Goal: Communication & Community: Answer question/provide support

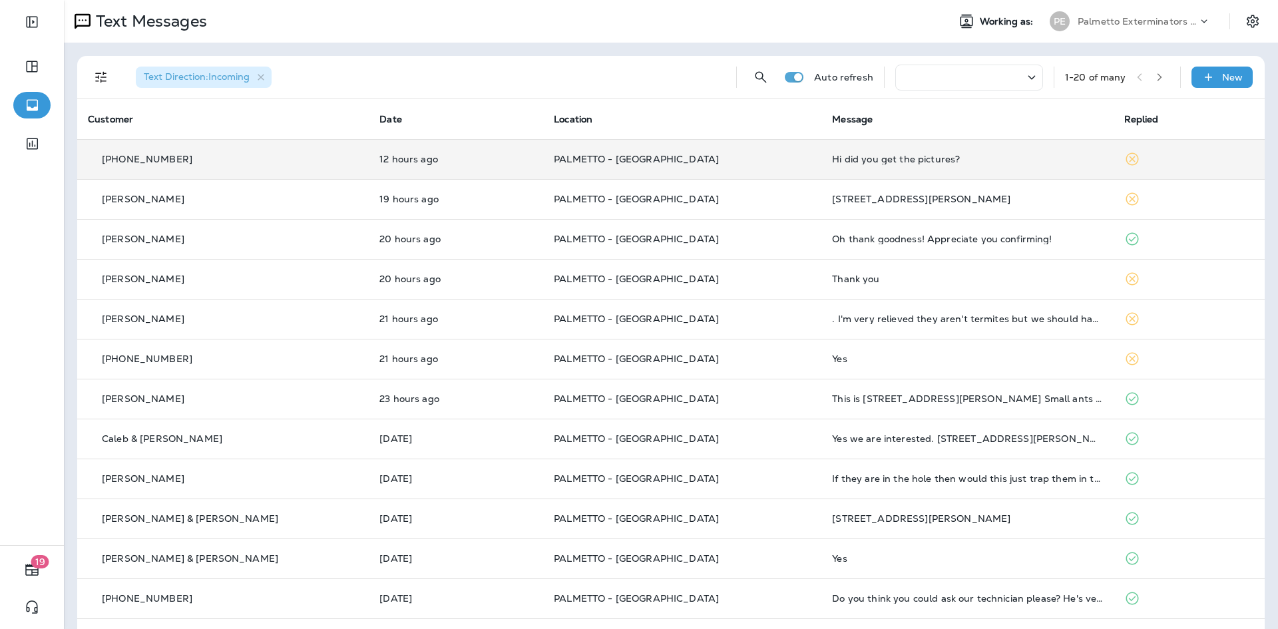
click at [750, 147] on td "PALMETTO - [GEOGRAPHIC_DATA]" at bounding box center [682, 159] width 278 height 40
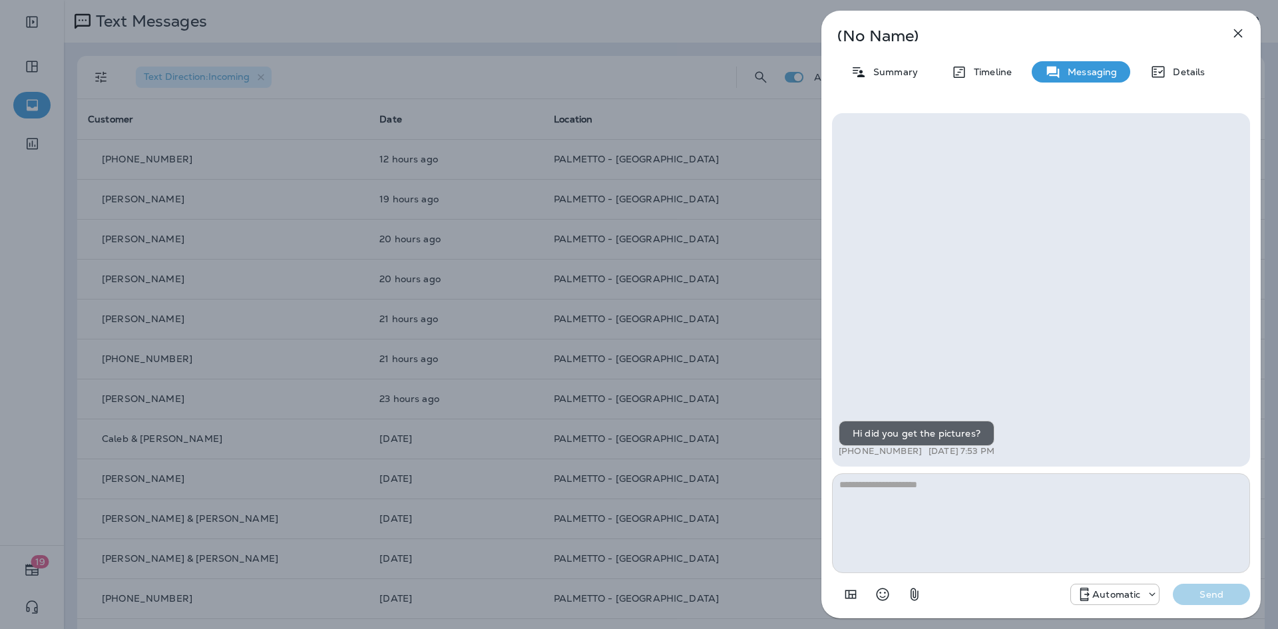
click at [923, 506] on textarea at bounding box center [1041, 523] width 418 height 100
type textarea "*"
click at [1246, 32] on icon "button" at bounding box center [1238, 33] width 16 height 16
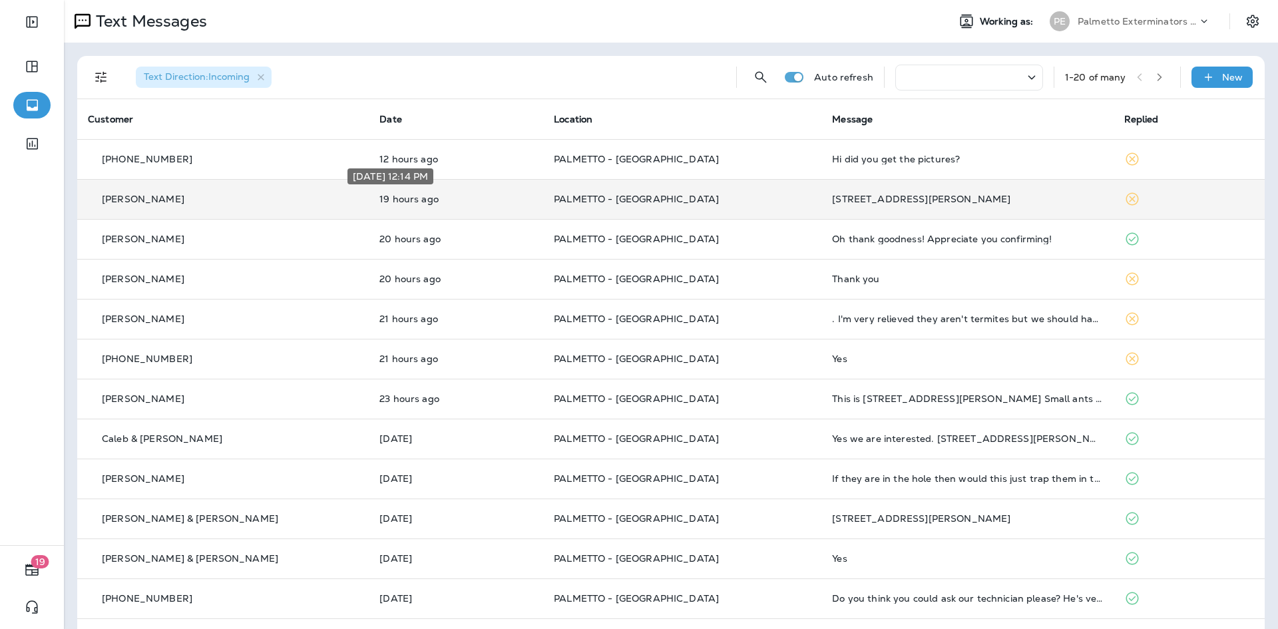
click at [417, 200] on p "19 hours ago" at bounding box center [455, 199] width 153 height 11
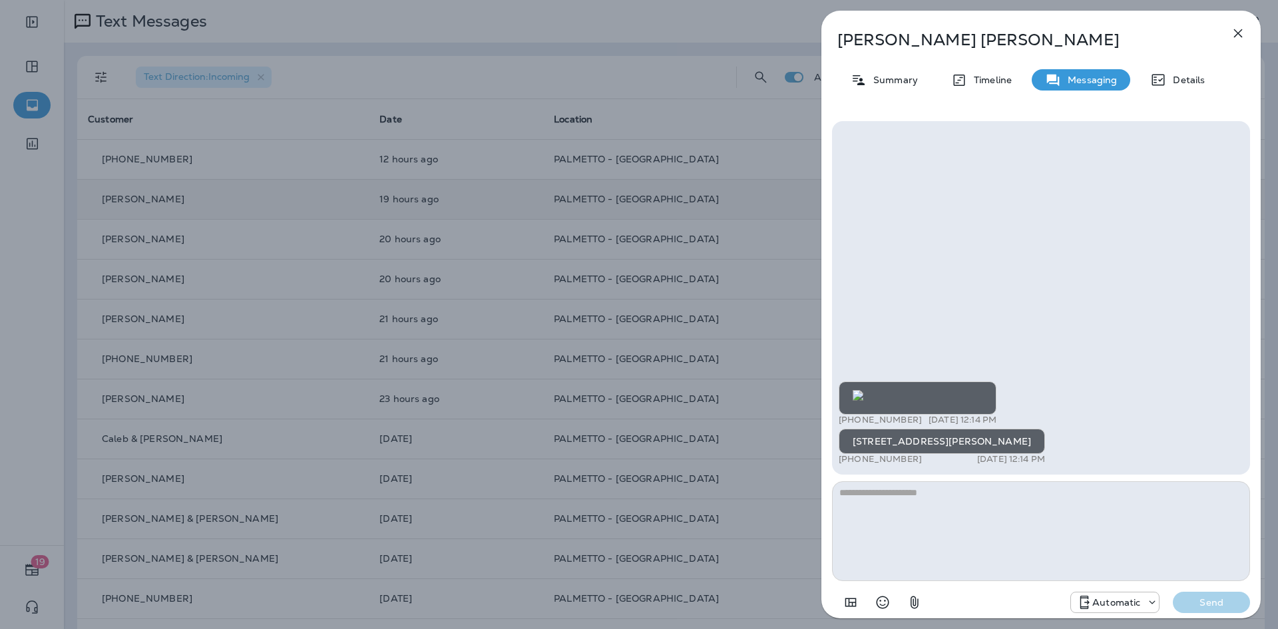
scroll to position [1, 0]
click at [901, 507] on textarea at bounding box center [1041, 531] width 418 height 100
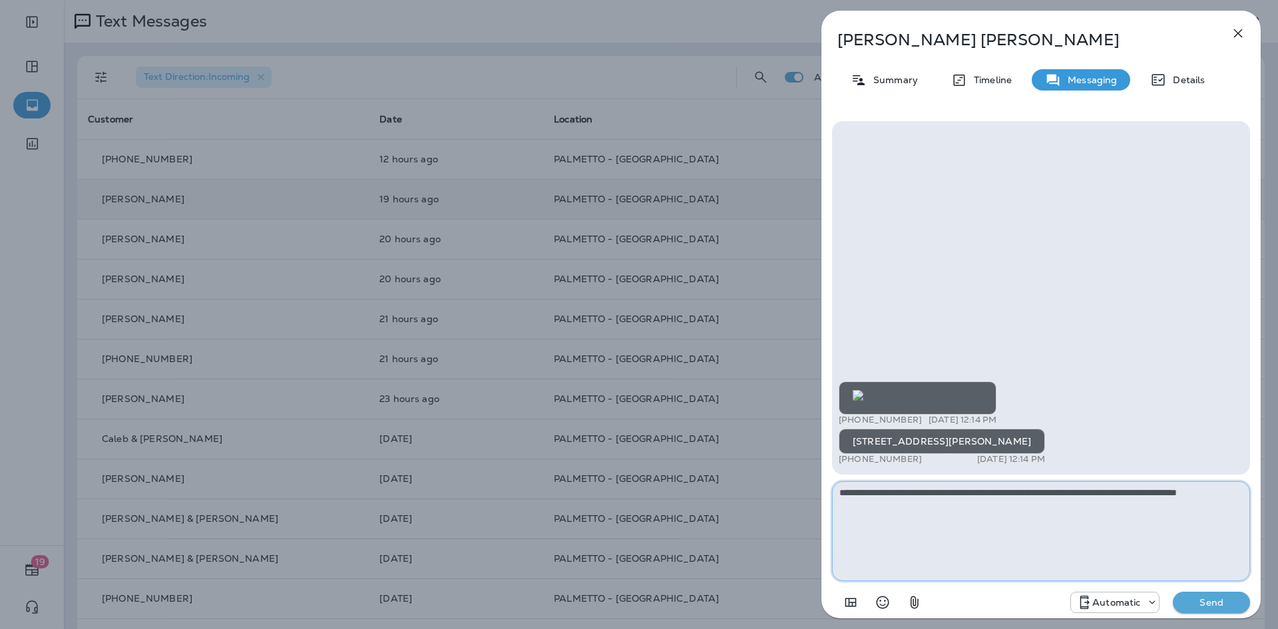
type textarea "**********"
click at [1200, 598] on p "Send" at bounding box center [1212, 603] width 56 height 12
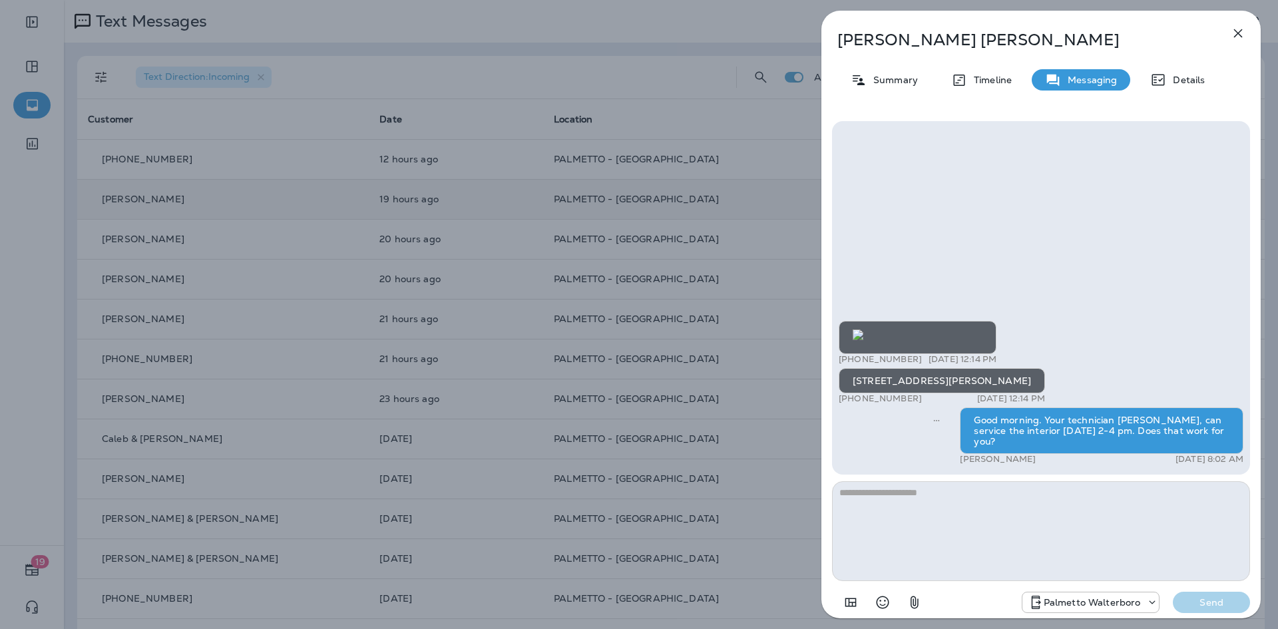
click at [1238, 31] on icon "button" at bounding box center [1238, 33] width 16 height 16
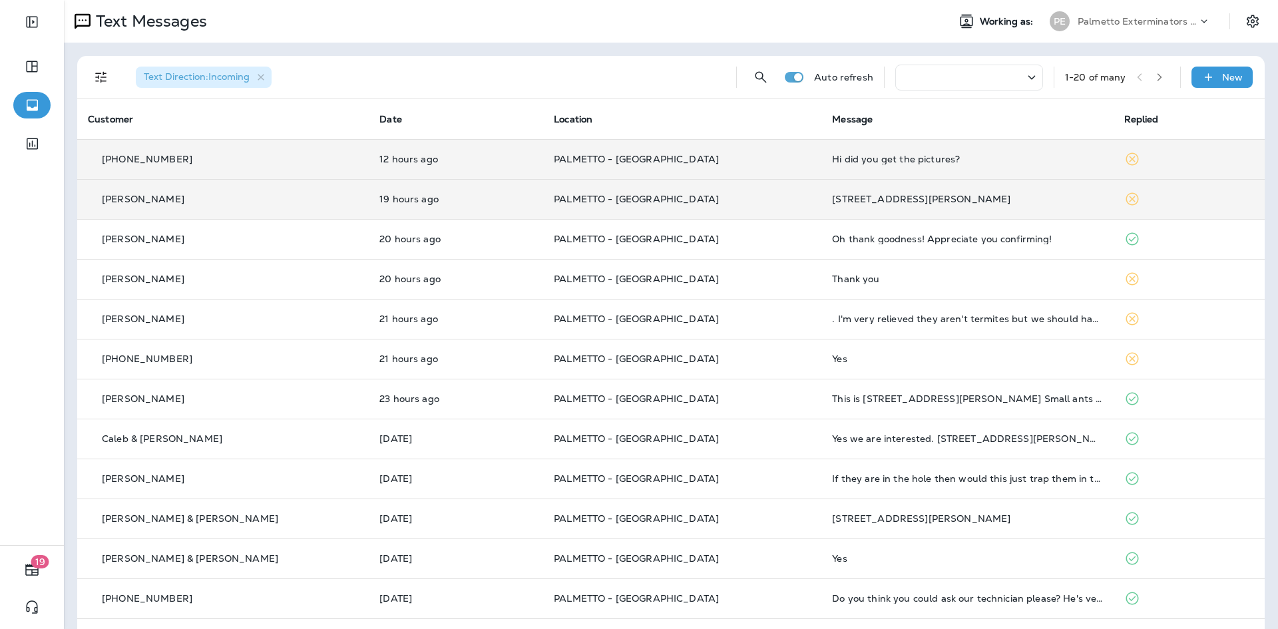
click at [781, 155] on td "PALMETTO - [GEOGRAPHIC_DATA]" at bounding box center [682, 159] width 278 height 40
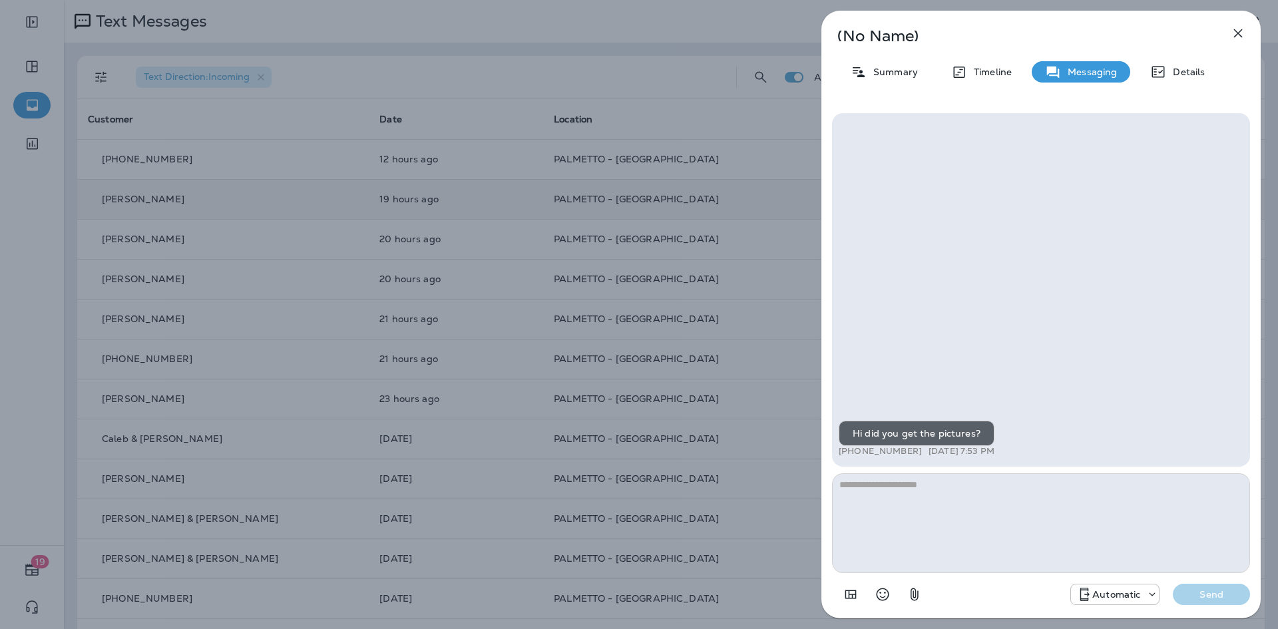
drag, startPoint x: 915, startPoint y: 449, endPoint x: 852, endPoint y: 449, distance: 63.3
click at [852, 449] on p "[PHONE_NUMBER]" at bounding box center [880, 451] width 83 height 11
copy p "843) 209-3546"
click at [1240, 31] on icon "button" at bounding box center [1238, 33] width 16 height 16
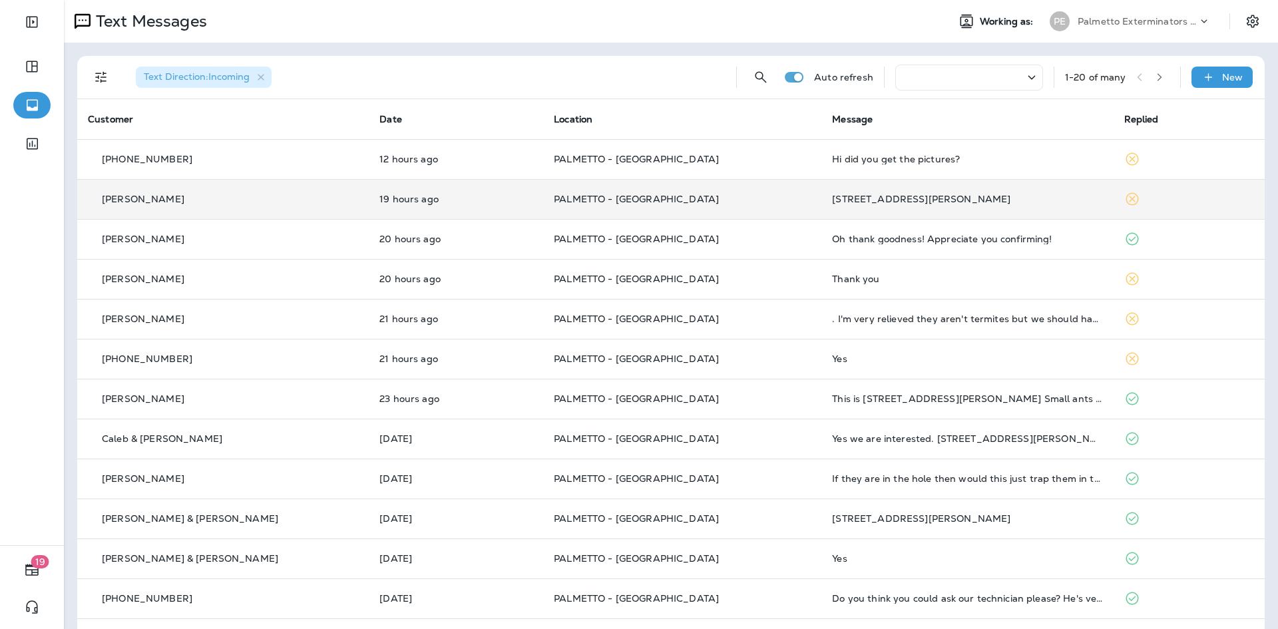
click at [752, 202] on p "PALMETTO - [GEOGRAPHIC_DATA]" at bounding box center [682, 199] width 257 height 11
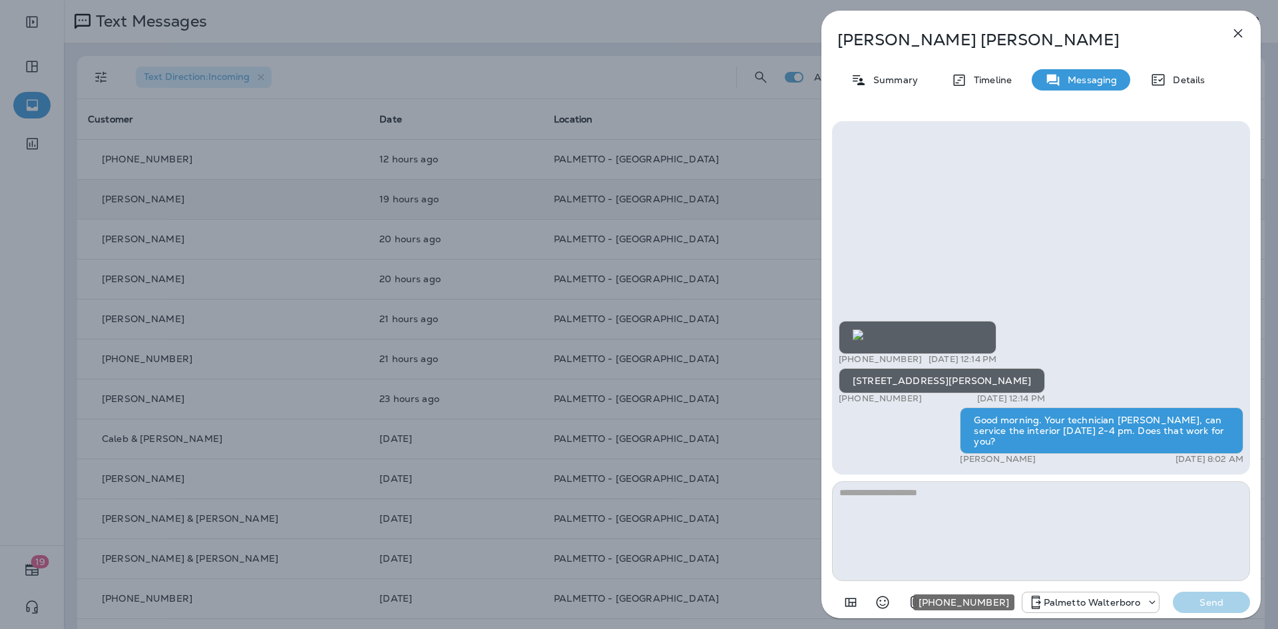
click at [1151, 603] on icon "+1 (843) 549-4955" at bounding box center [1152, 602] width 13 height 13
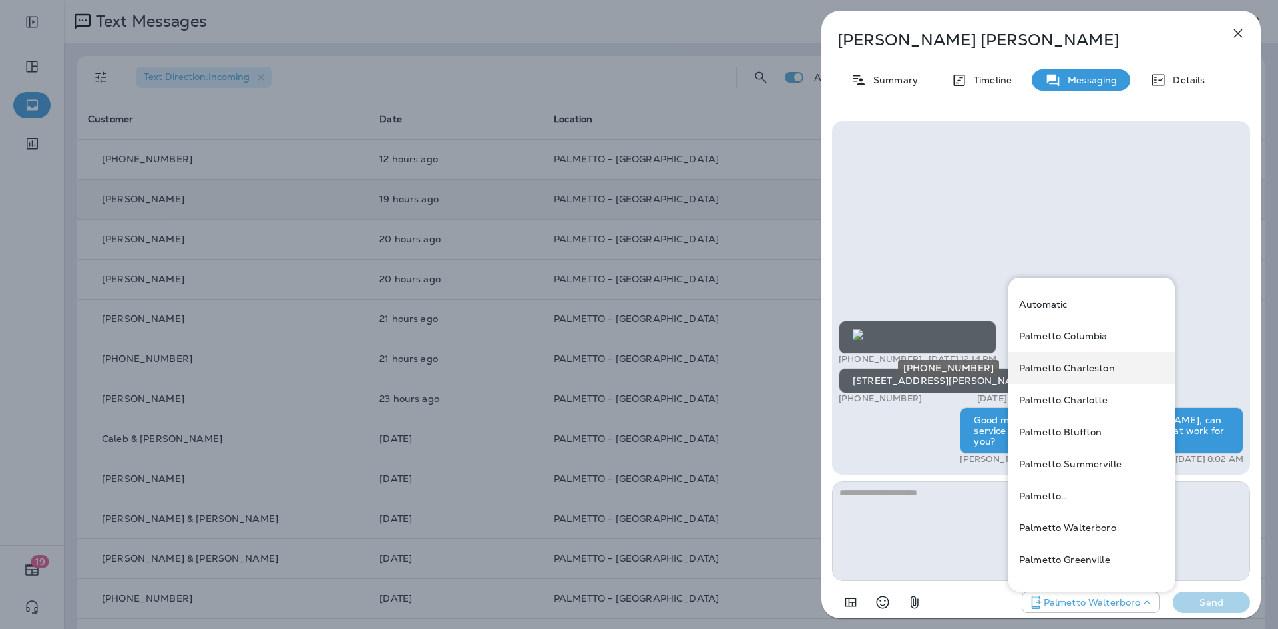
click at [1090, 366] on p "Palmetto Charleston" at bounding box center [1067, 368] width 96 height 11
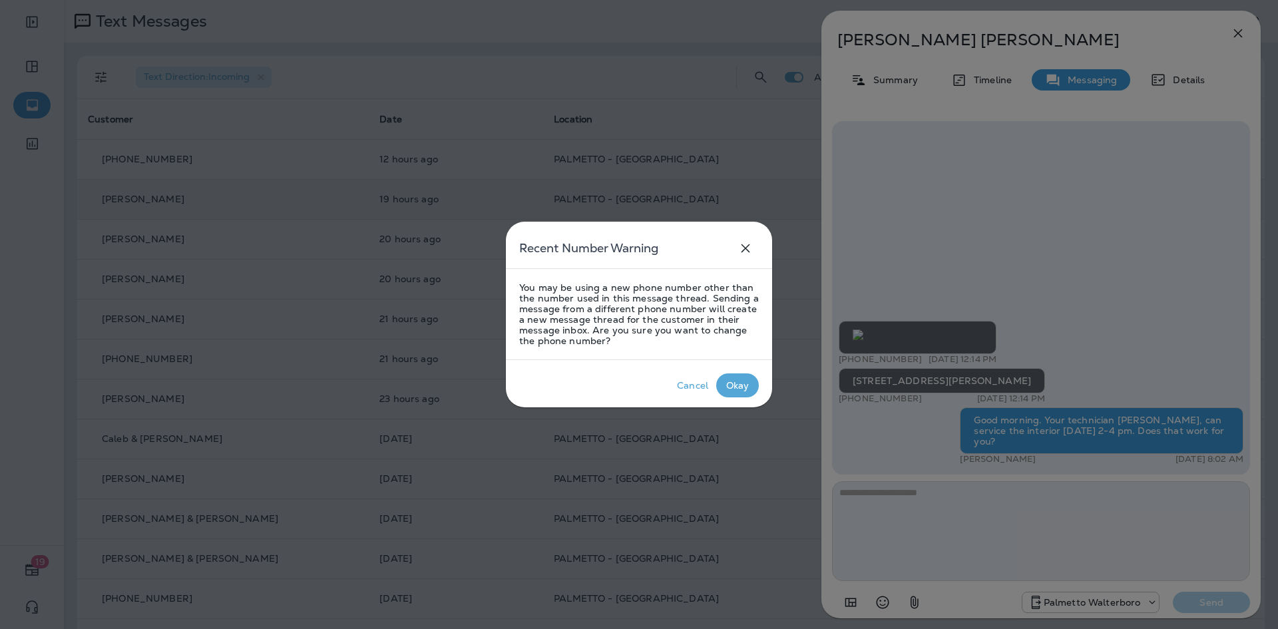
click at [739, 389] on div "Okay" at bounding box center [737, 385] width 23 height 11
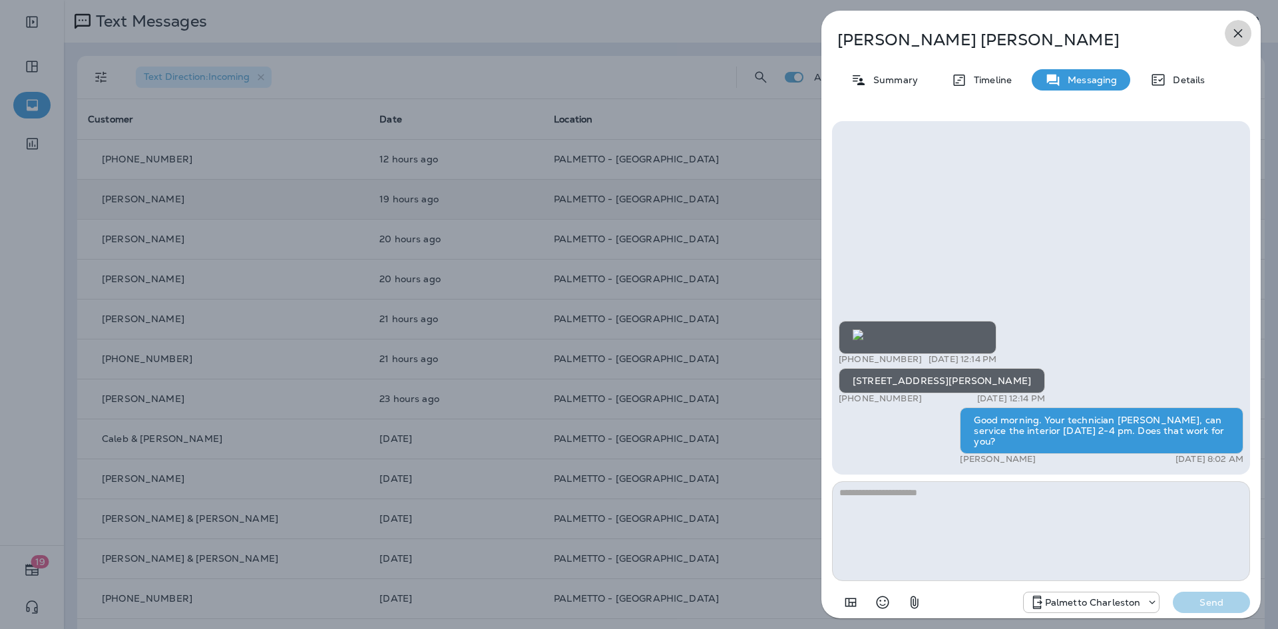
click at [1248, 29] on button "button" at bounding box center [1238, 33] width 27 height 27
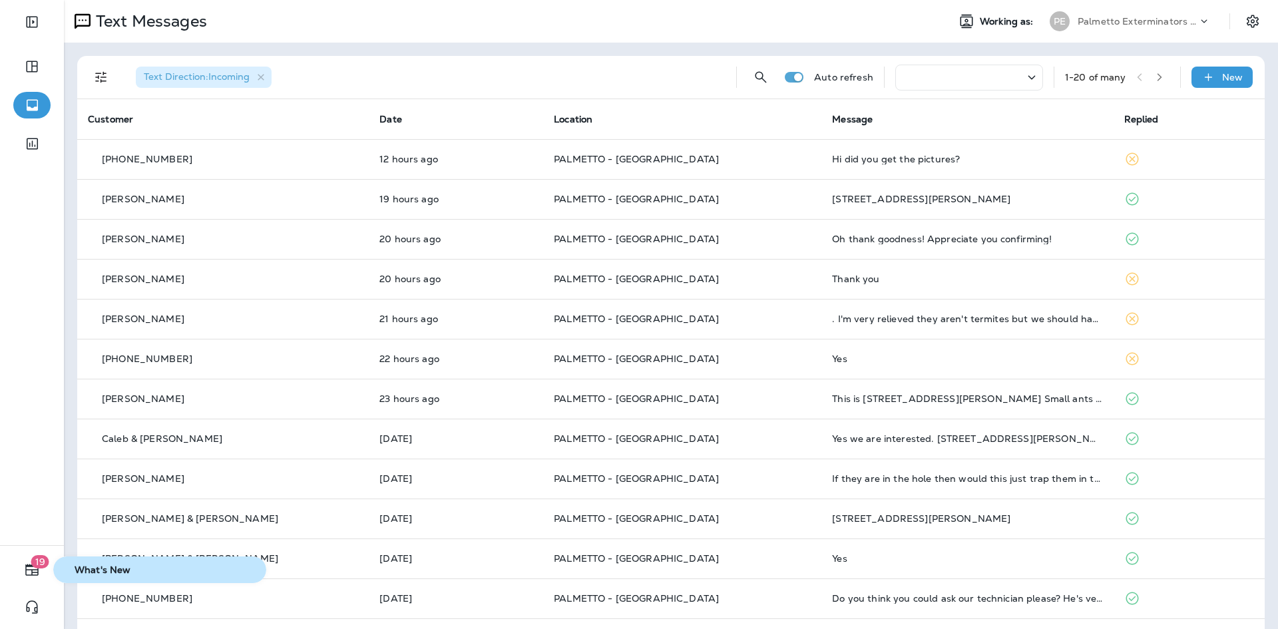
click at [79, 574] on span "What's New" at bounding box center [160, 570] width 202 height 11
click at [34, 569] on icon "button" at bounding box center [32, 570] width 16 height 16
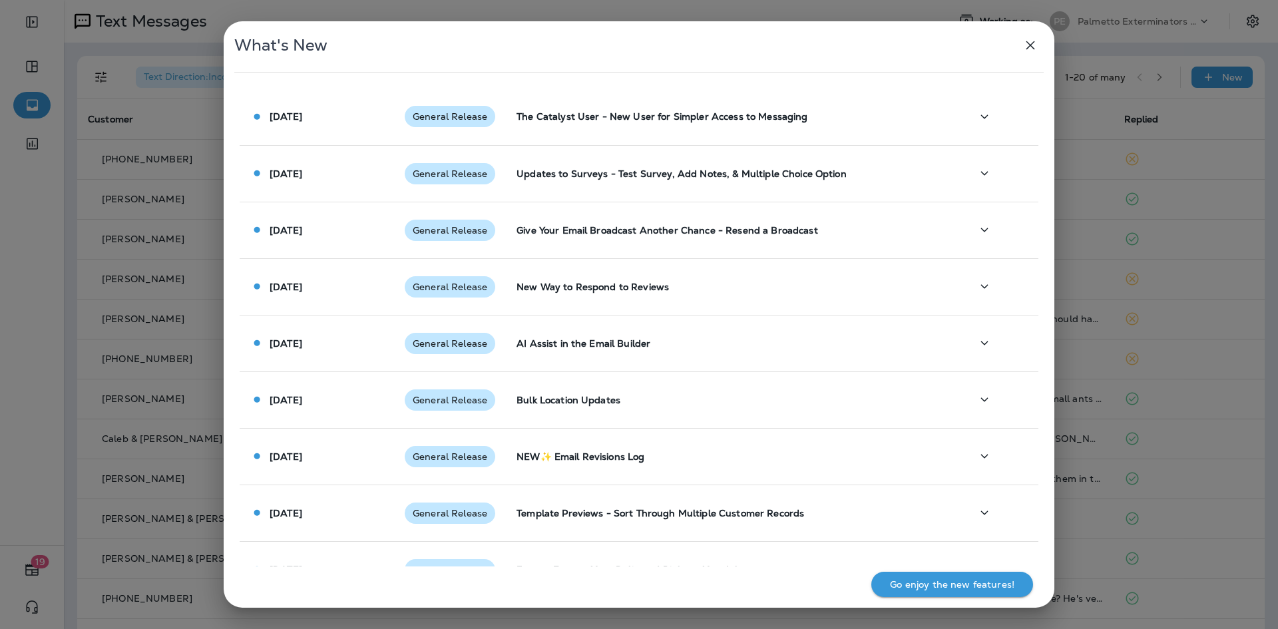
click at [1033, 41] on icon "button" at bounding box center [1031, 45] width 16 height 16
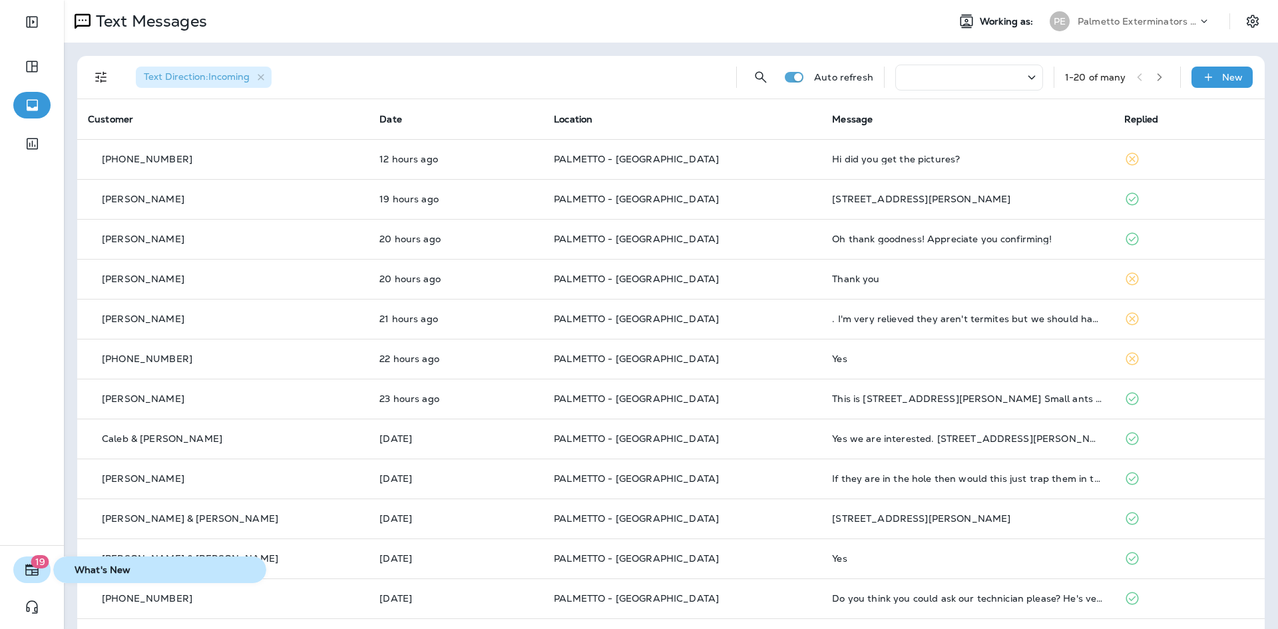
click at [40, 565] on span "19" at bounding box center [40, 561] width 18 height 13
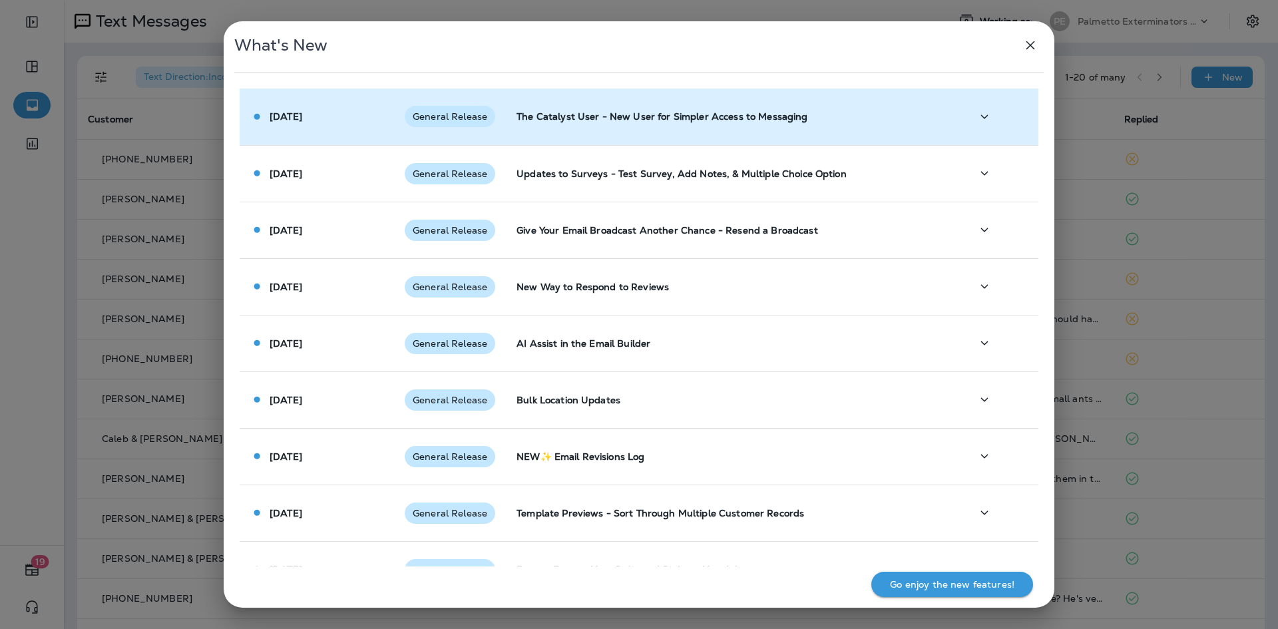
click at [379, 119] on div "[DATE]" at bounding box center [316, 117] width 133 height 14
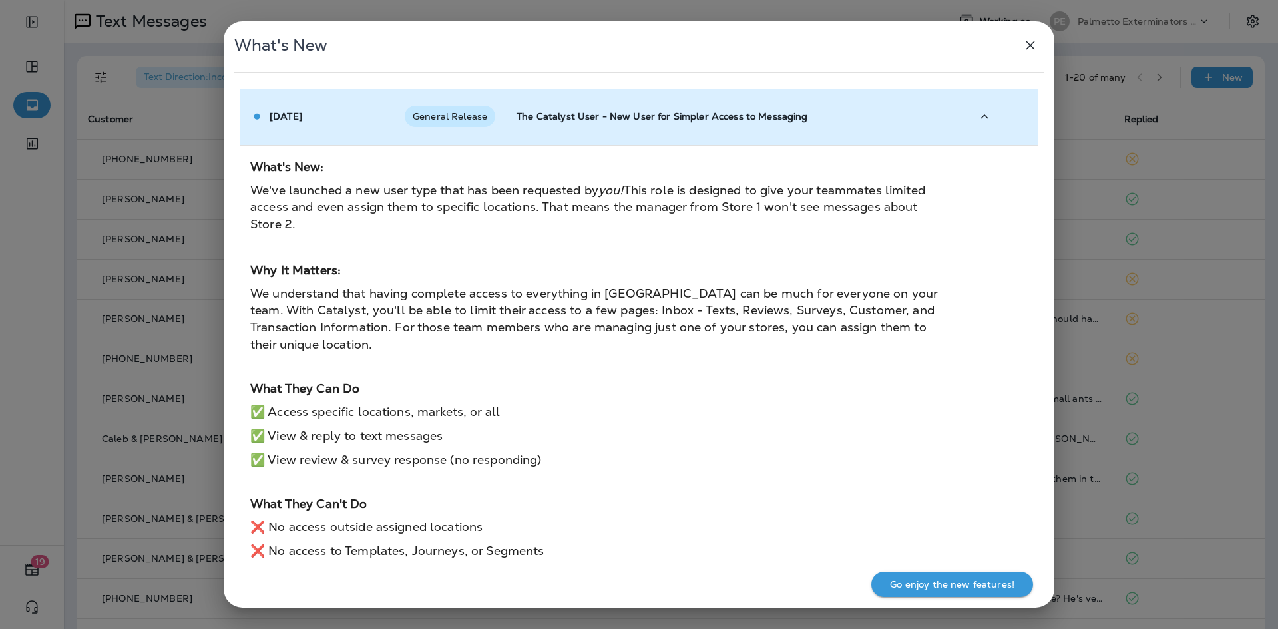
click at [475, 129] on td "General Release" at bounding box center [450, 117] width 112 height 57
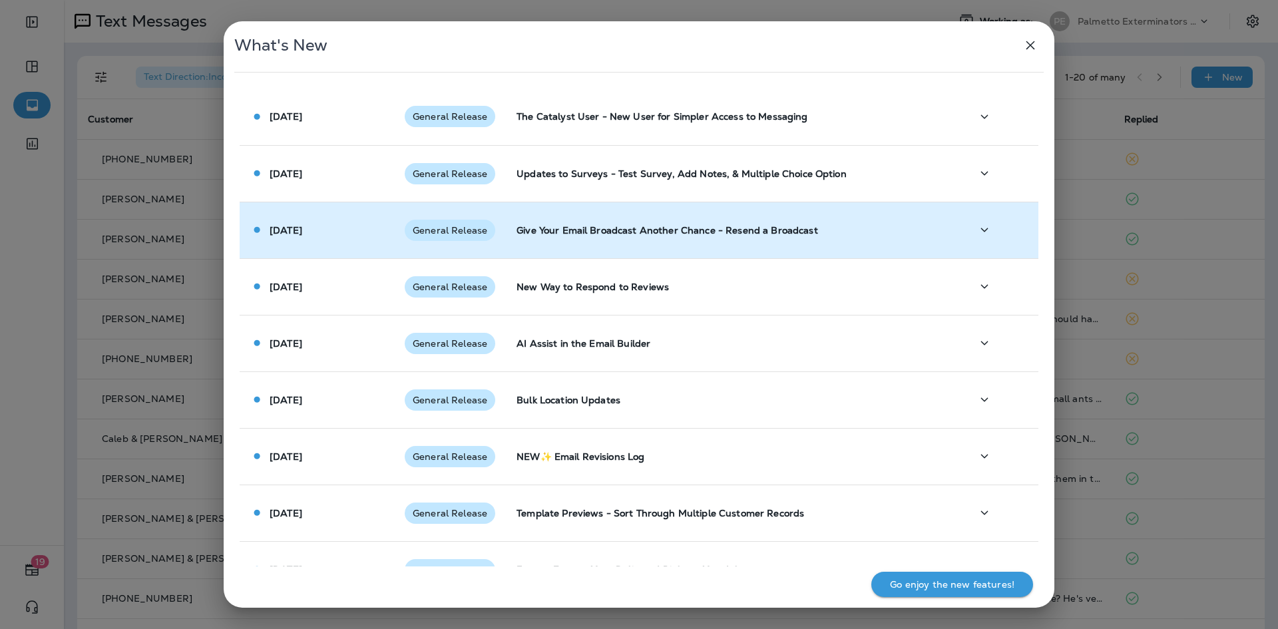
click at [470, 207] on td "General Release" at bounding box center [450, 230] width 112 height 57
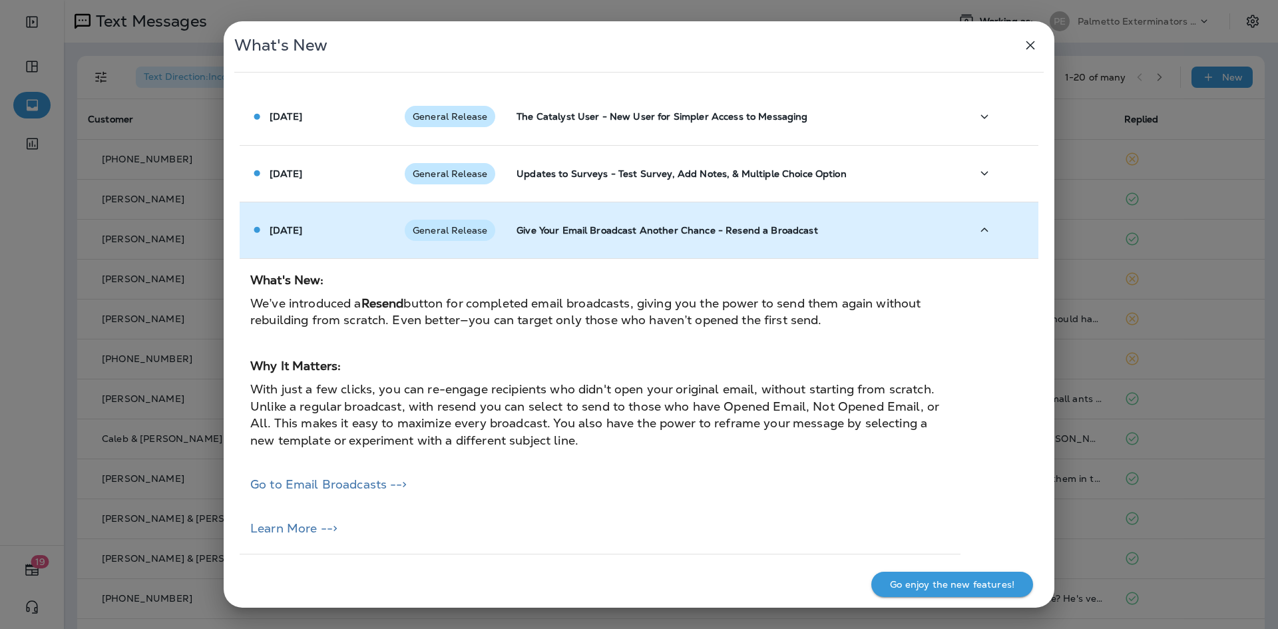
click at [470, 249] on td "General Release" at bounding box center [450, 230] width 112 height 57
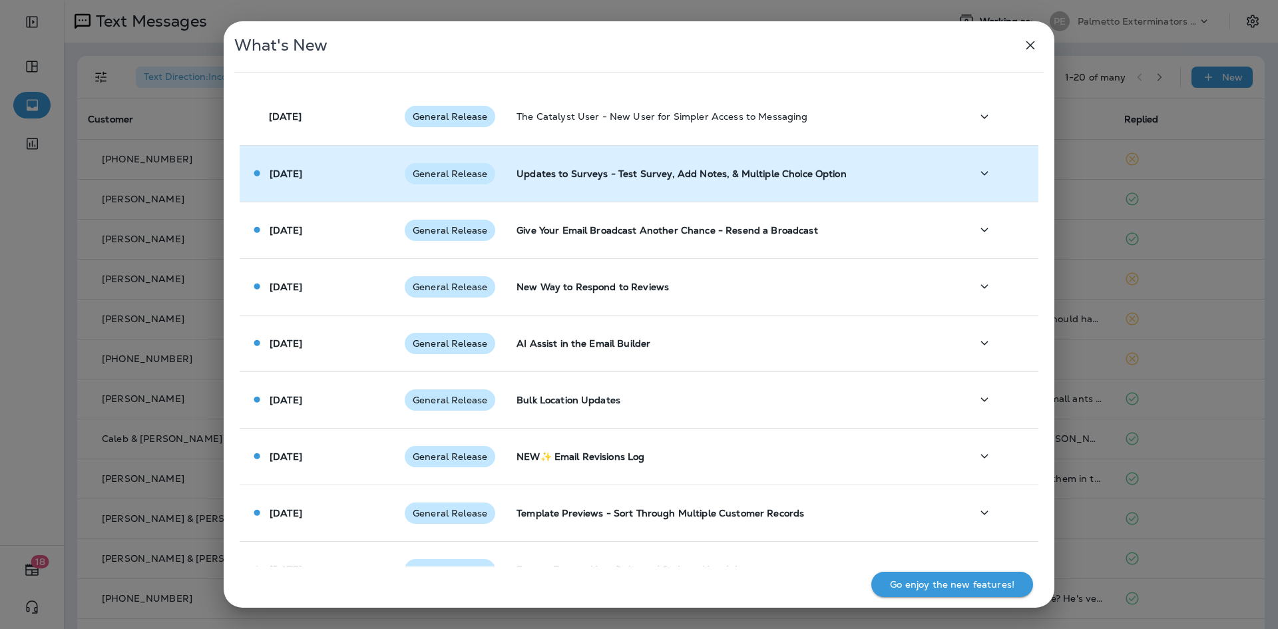
click at [449, 186] on td "General Release" at bounding box center [450, 173] width 112 height 57
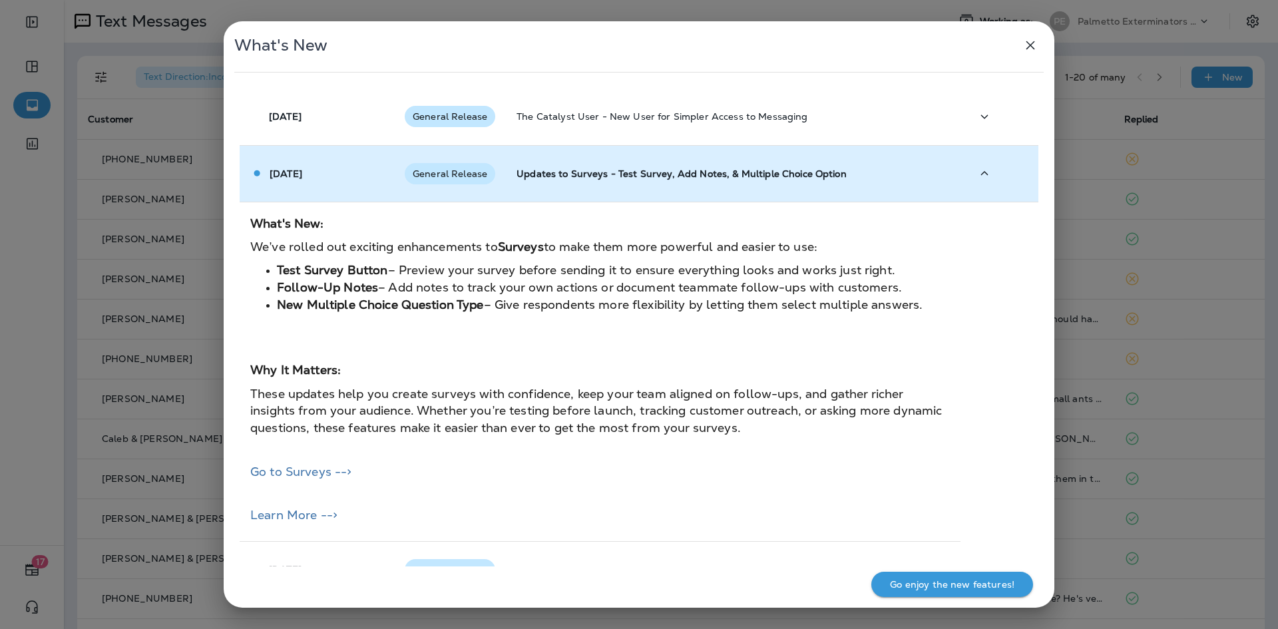
click at [449, 186] on td "General Release" at bounding box center [450, 173] width 112 height 57
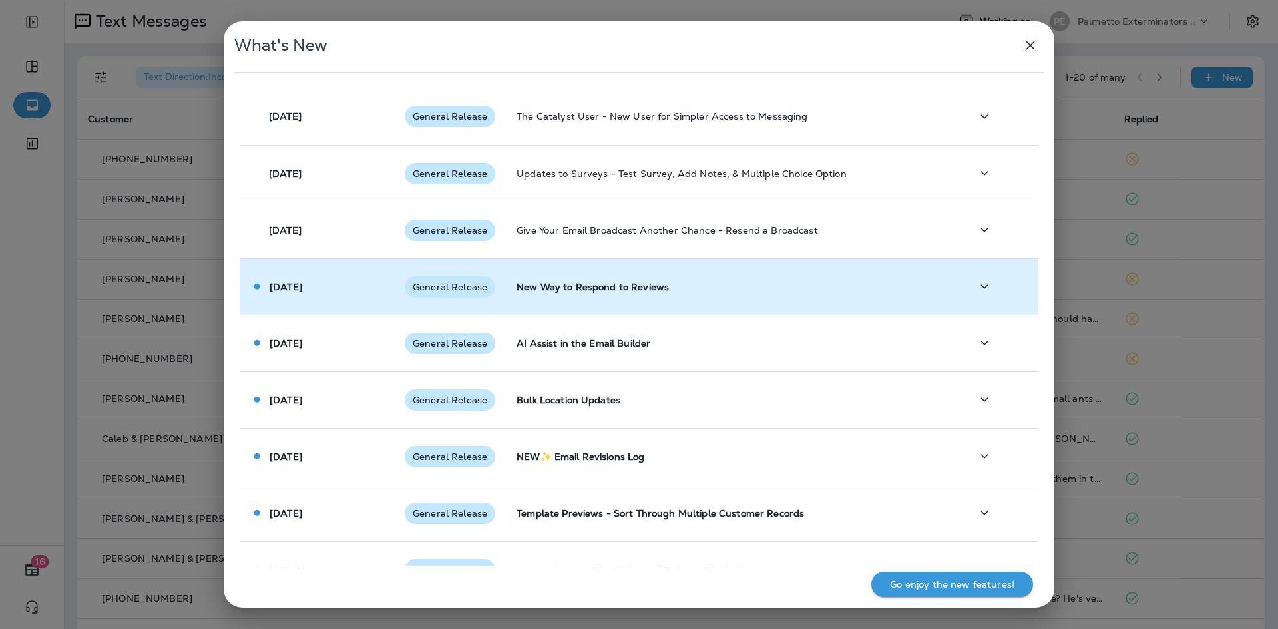
click at [324, 298] on td "[DATE]" at bounding box center [317, 286] width 154 height 57
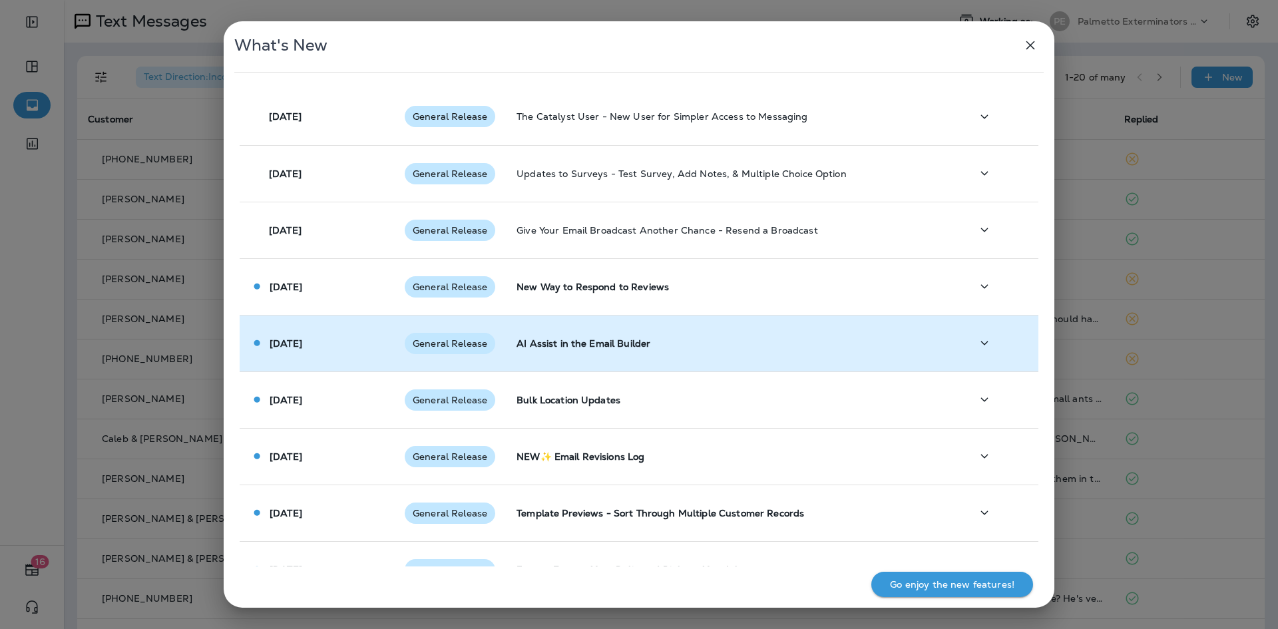
click at [326, 346] on div "[DATE]" at bounding box center [316, 343] width 133 height 14
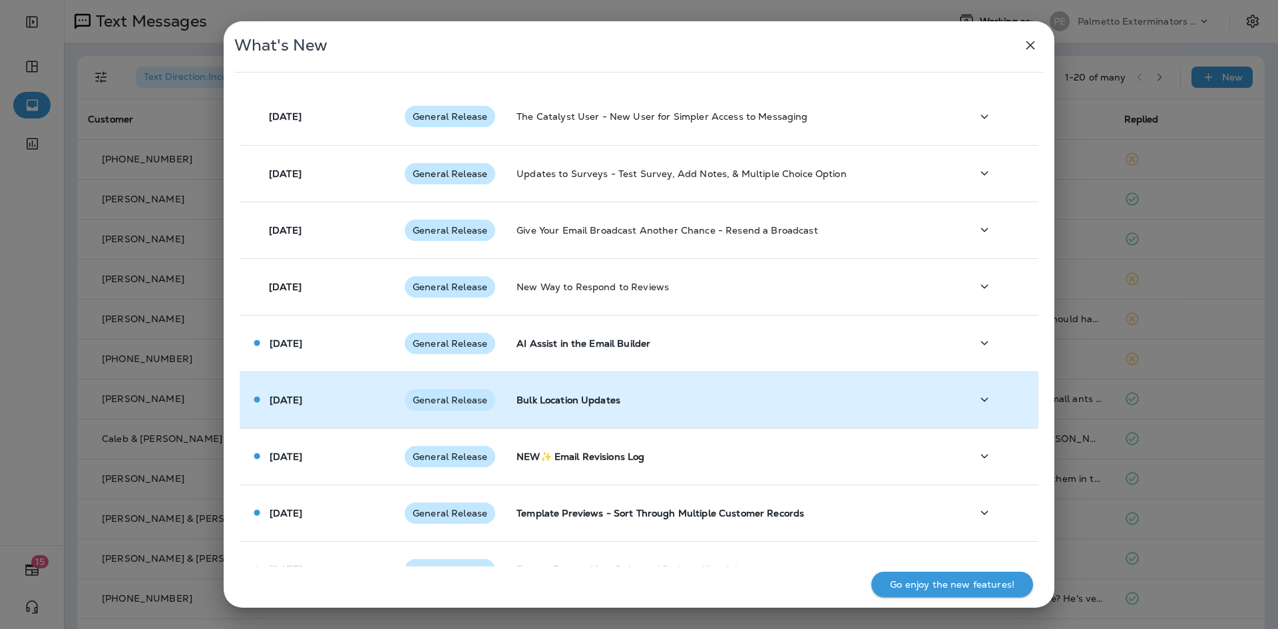
click at [302, 397] on p "[DATE]" at bounding box center [286, 400] width 33 height 11
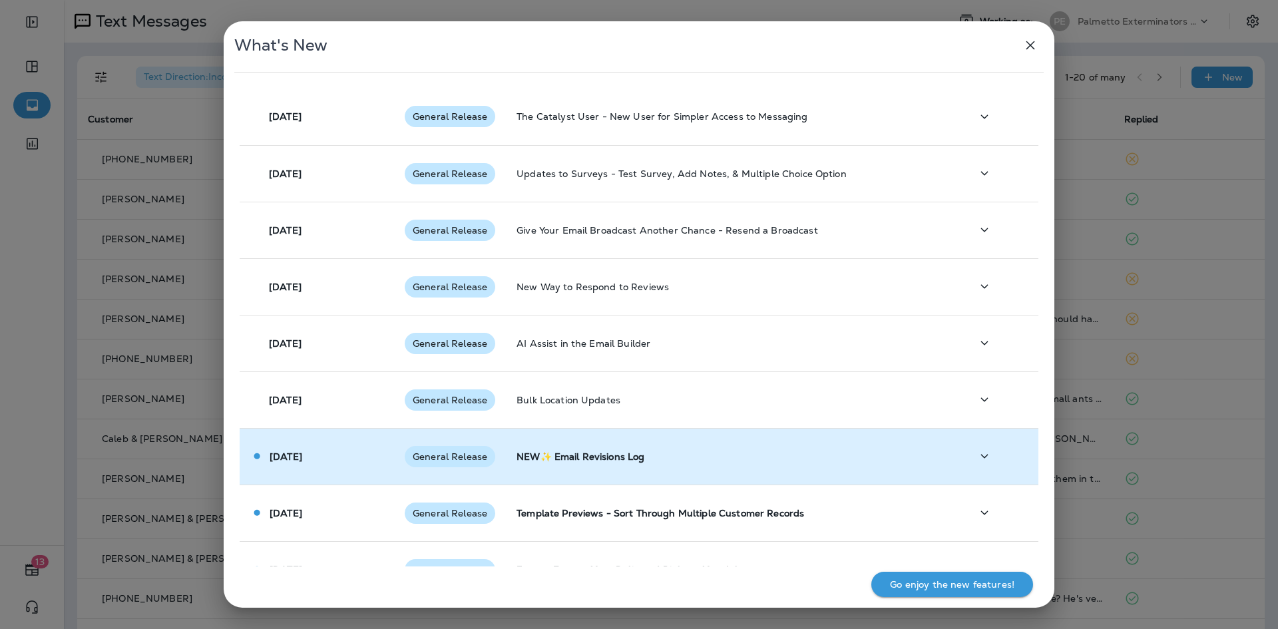
click at [305, 445] on td "[DATE]" at bounding box center [317, 456] width 154 height 57
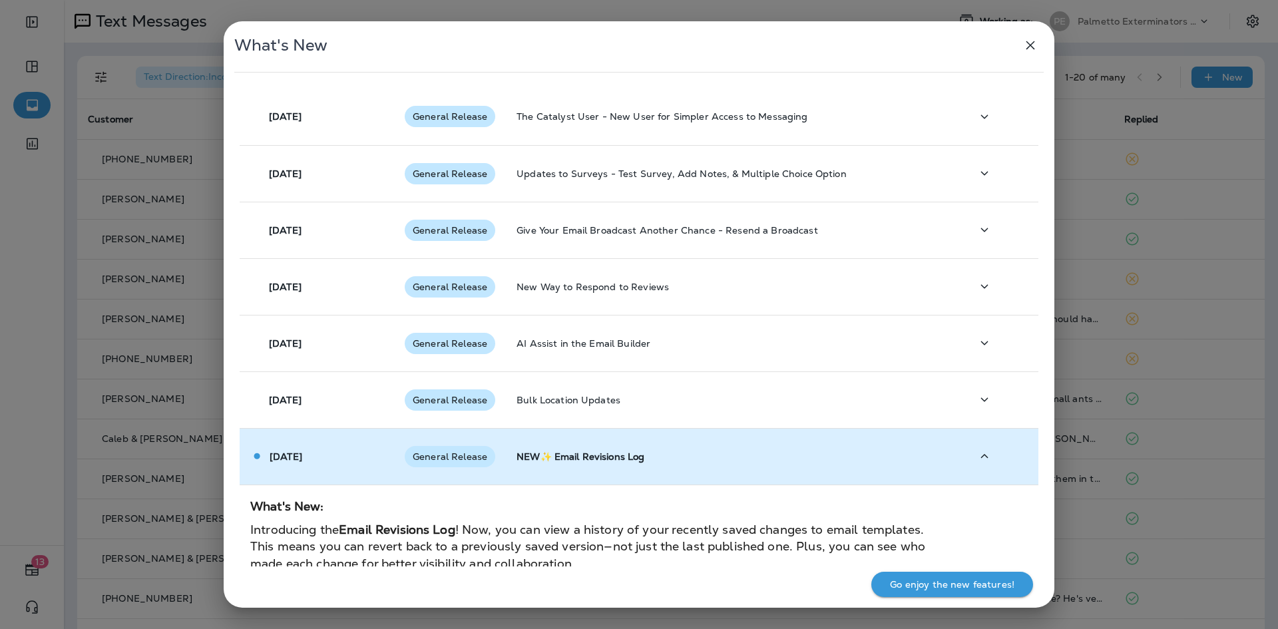
click at [305, 445] on td "[DATE]" at bounding box center [317, 456] width 154 height 57
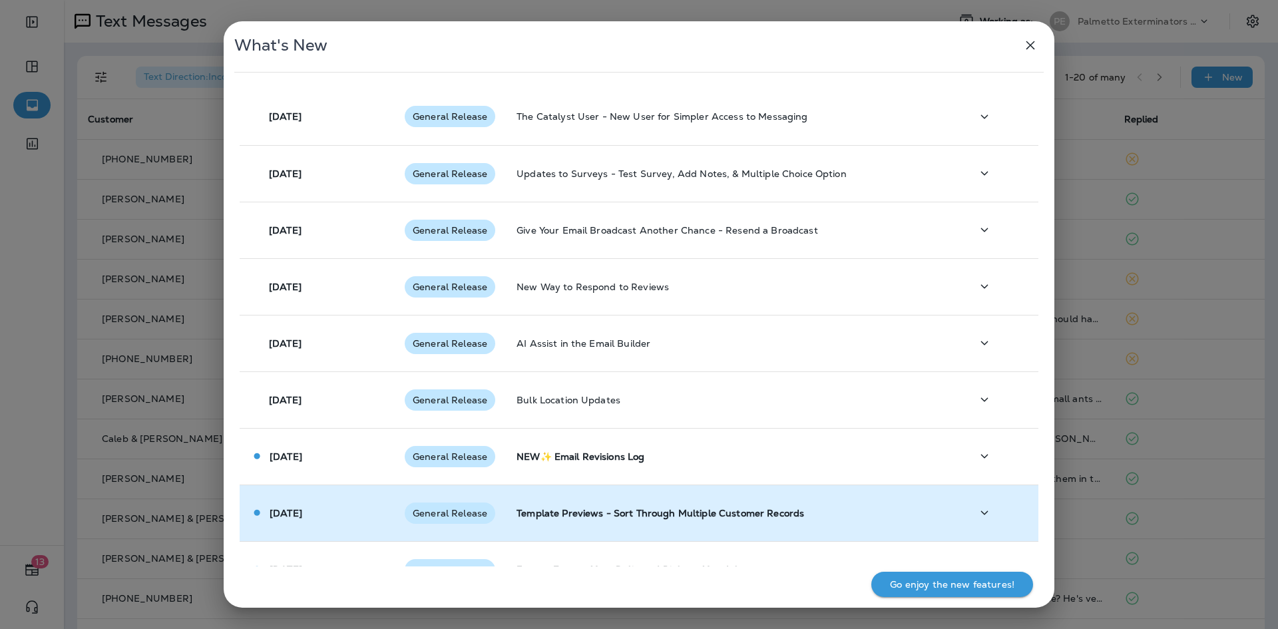
click at [298, 518] on p "[DATE]" at bounding box center [286, 513] width 33 height 11
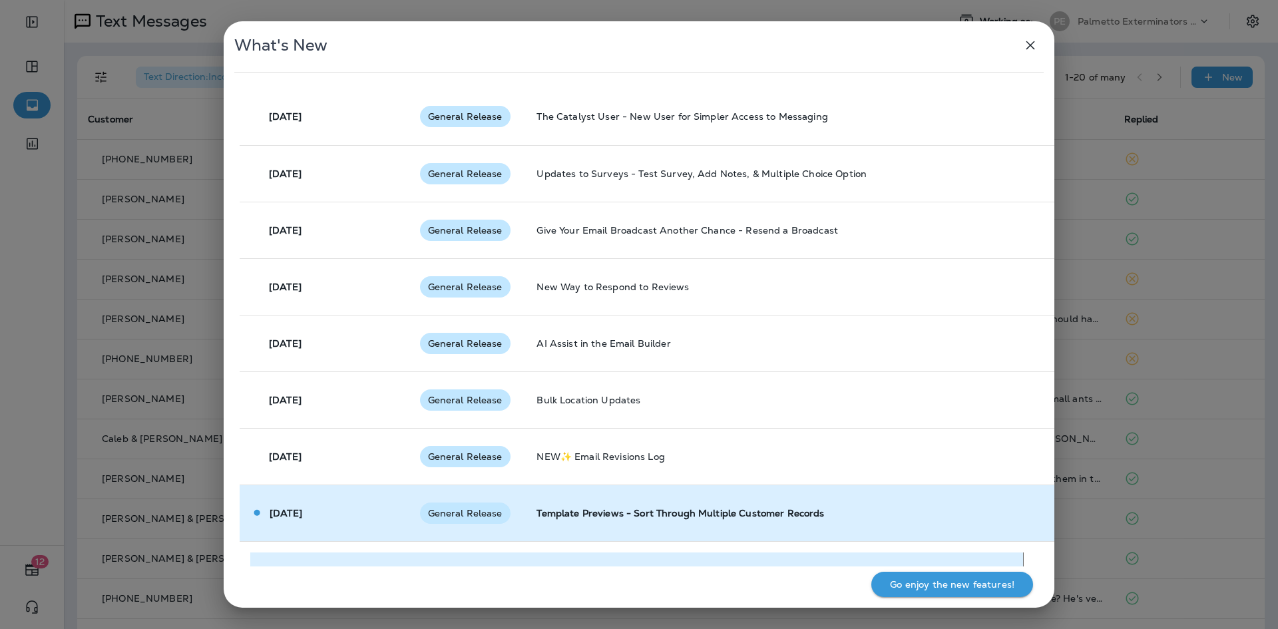
click at [296, 517] on p "[DATE]" at bounding box center [286, 513] width 33 height 11
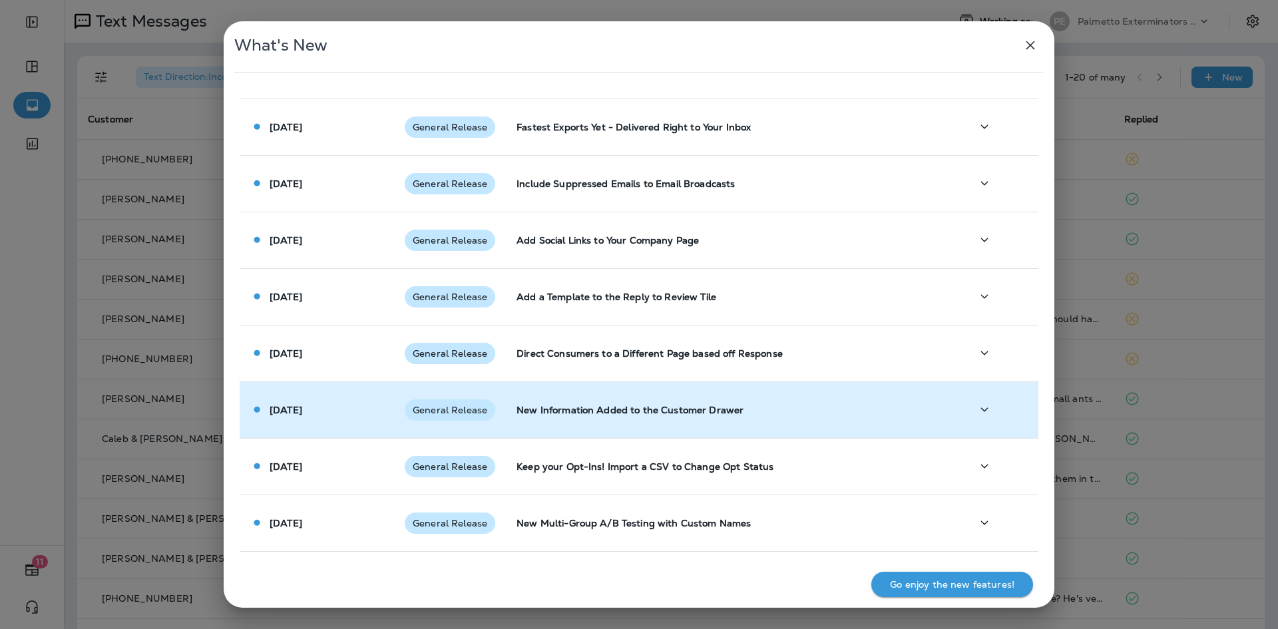
scroll to position [444, 0]
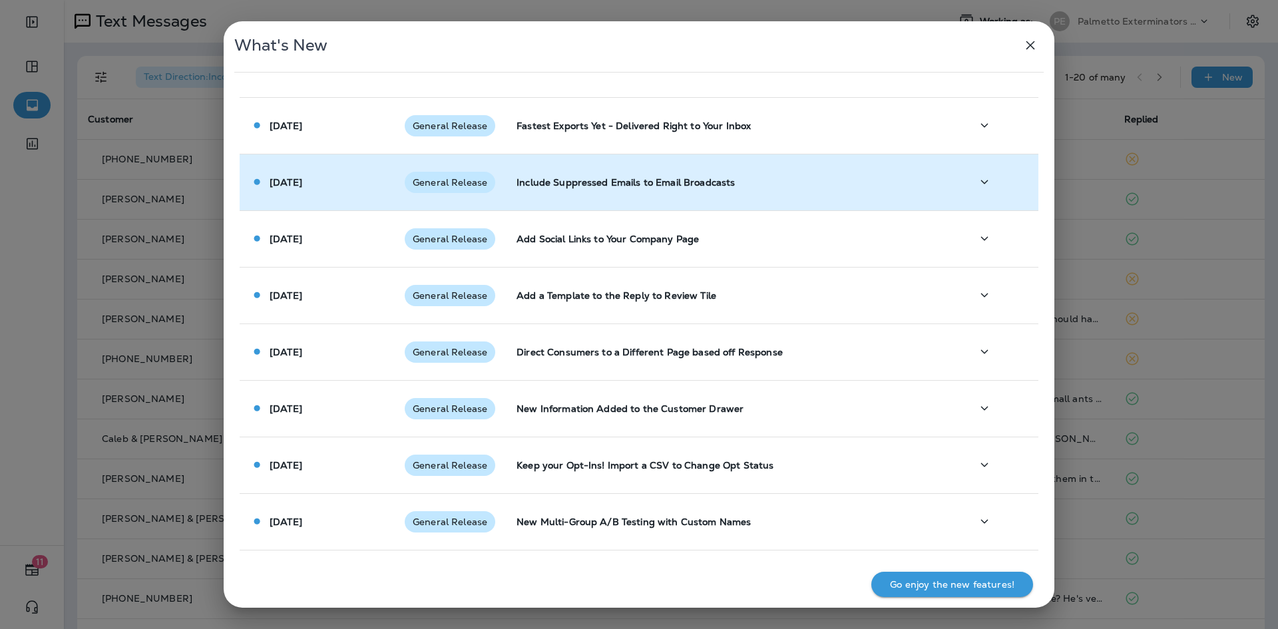
click at [354, 176] on div "[DATE]" at bounding box center [316, 182] width 133 height 14
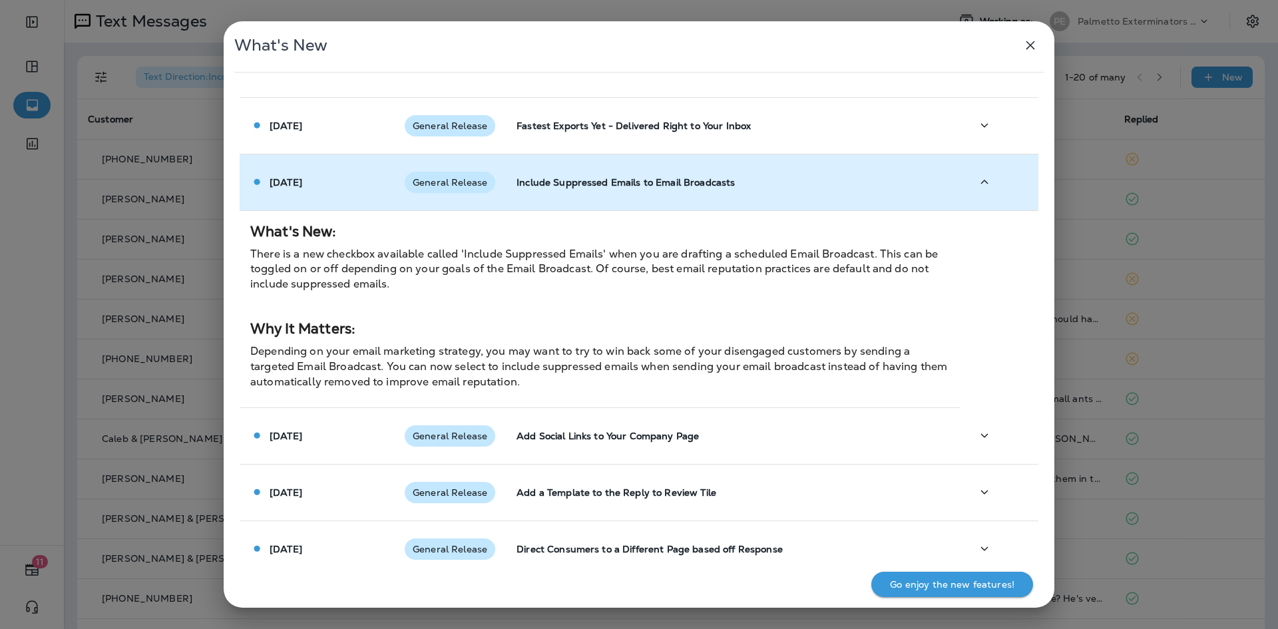
click at [354, 177] on div "[DATE]" at bounding box center [316, 182] width 133 height 14
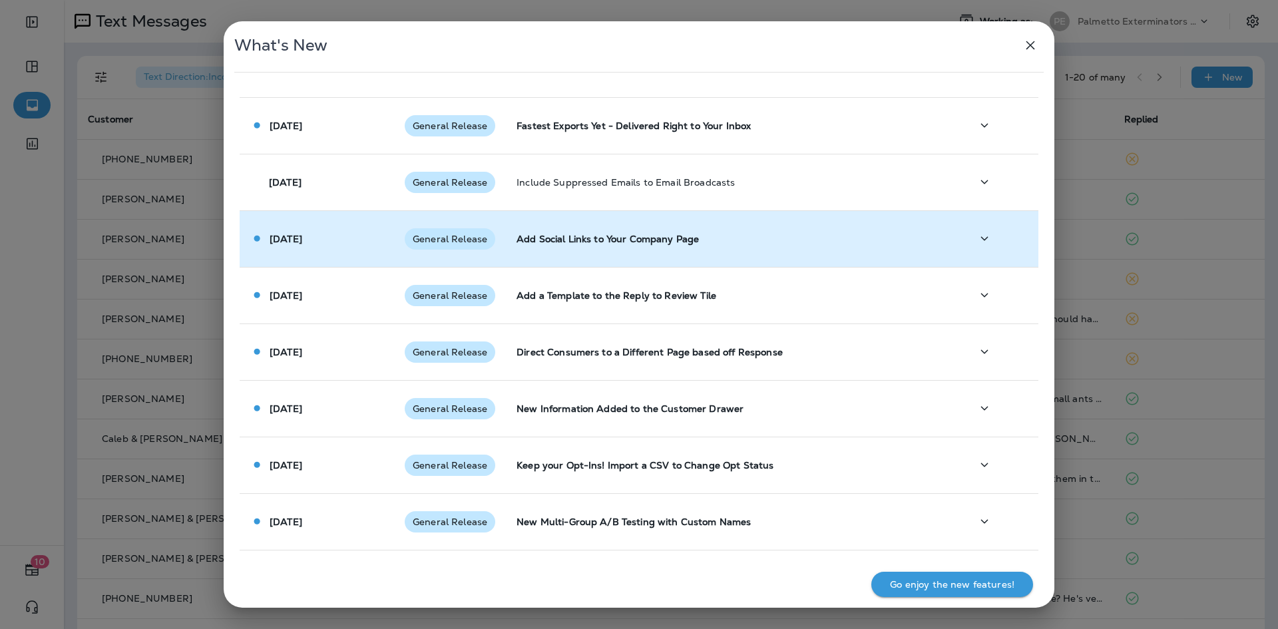
click at [331, 250] on td "[DATE]" at bounding box center [317, 238] width 154 height 57
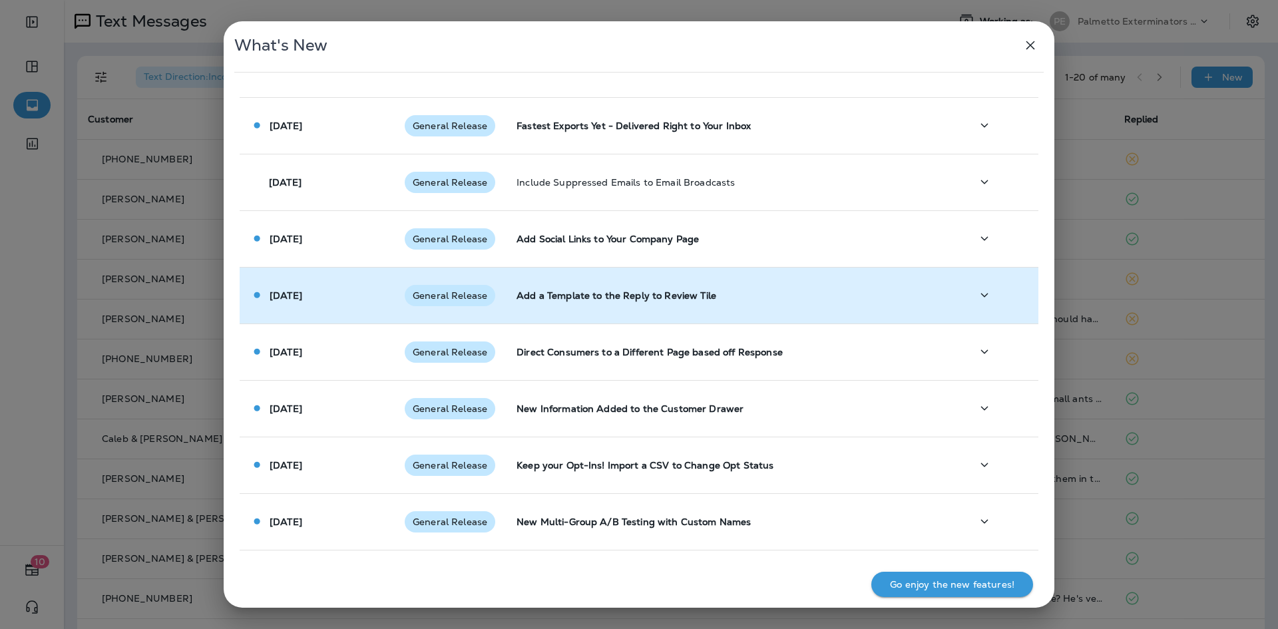
click at [332, 310] on td "[DATE]" at bounding box center [317, 295] width 154 height 57
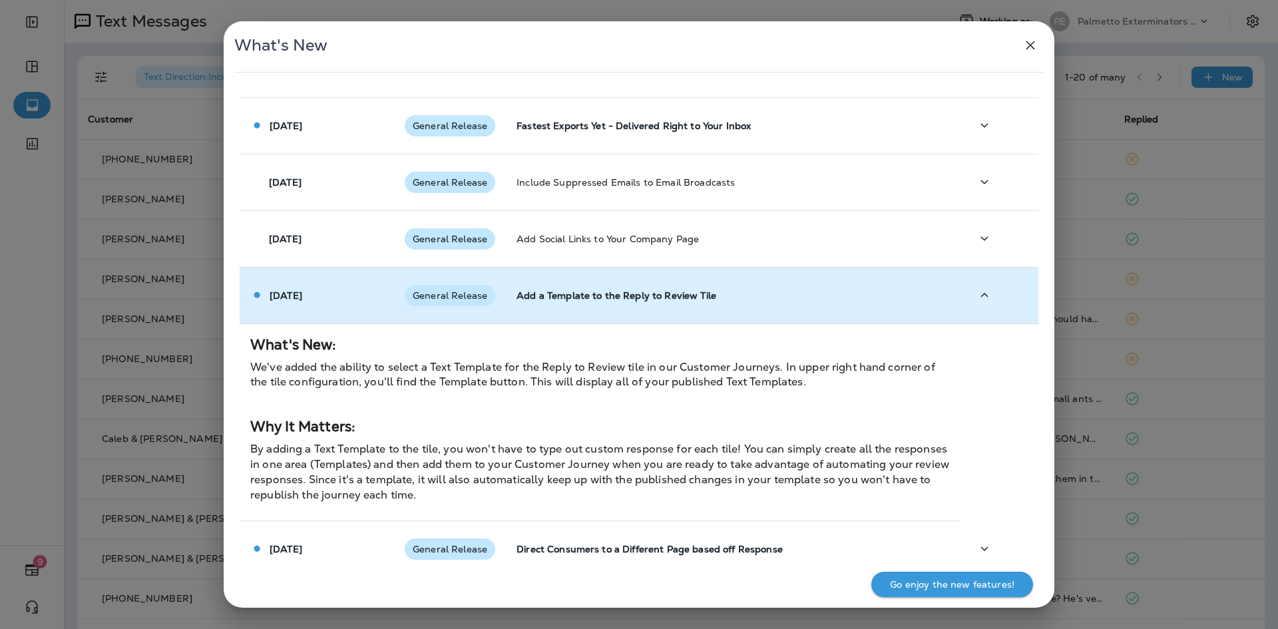
click at [332, 310] on td "[DATE]" at bounding box center [317, 295] width 154 height 57
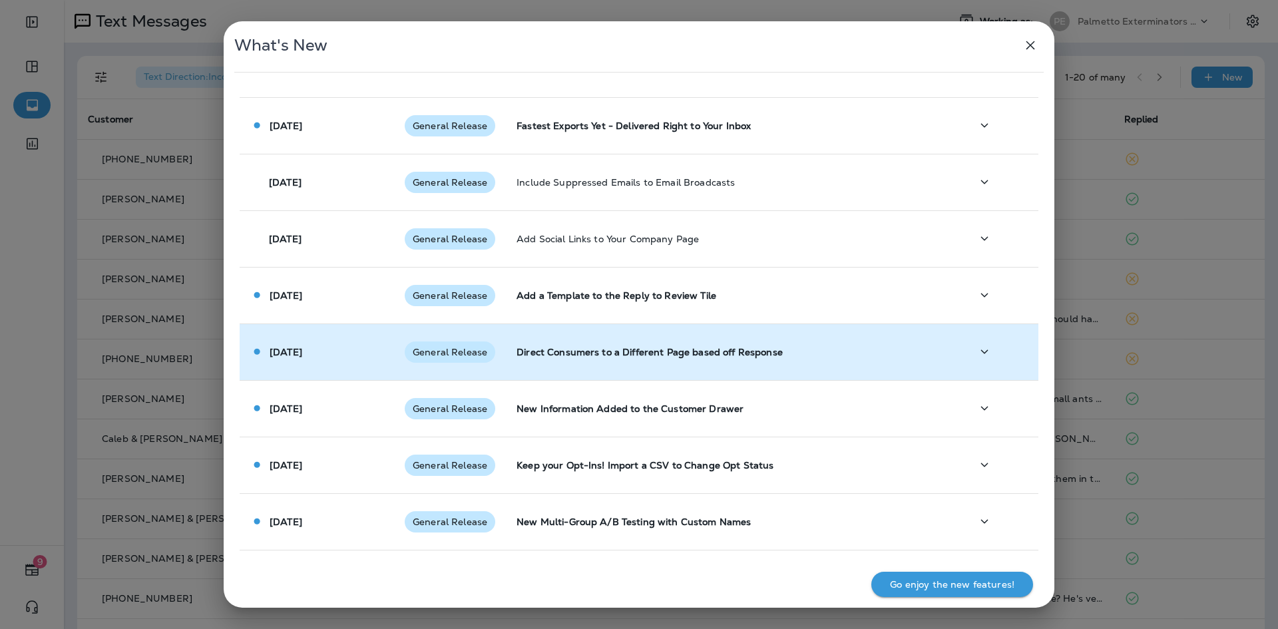
click at [329, 370] on td "[DATE]" at bounding box center [317, 352] width 154 height 57
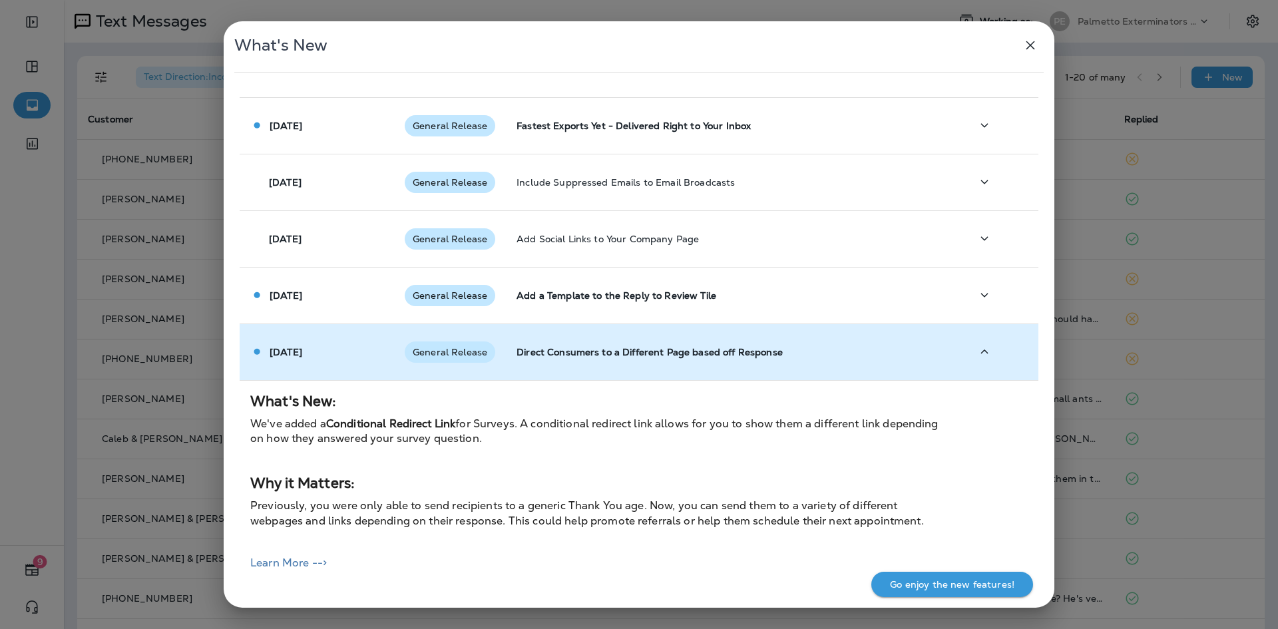
click at [329, 370] on td "[DATE]" at bounding box center [317, 352] width 154 height 57
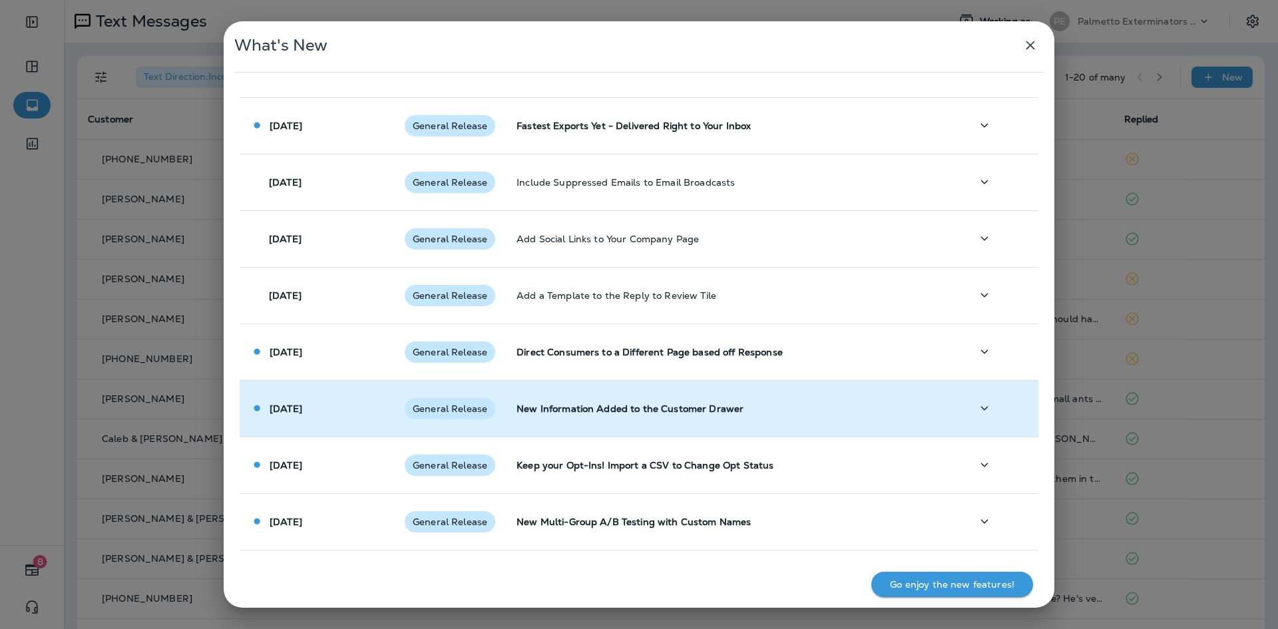
click at [344, 413] on div "[DATE]" at bounding box center [316, 408] width 133 height 14
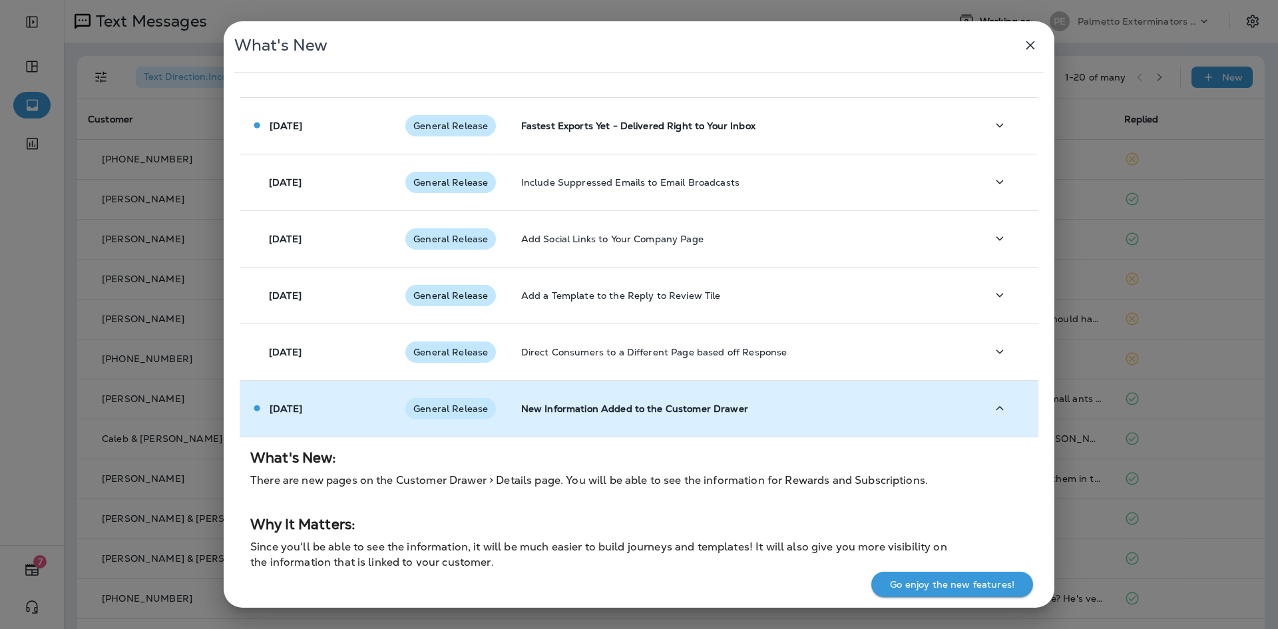
click at [344, 413] on div "[DATE]" at bounding box center [317, 408] width 134 height 14
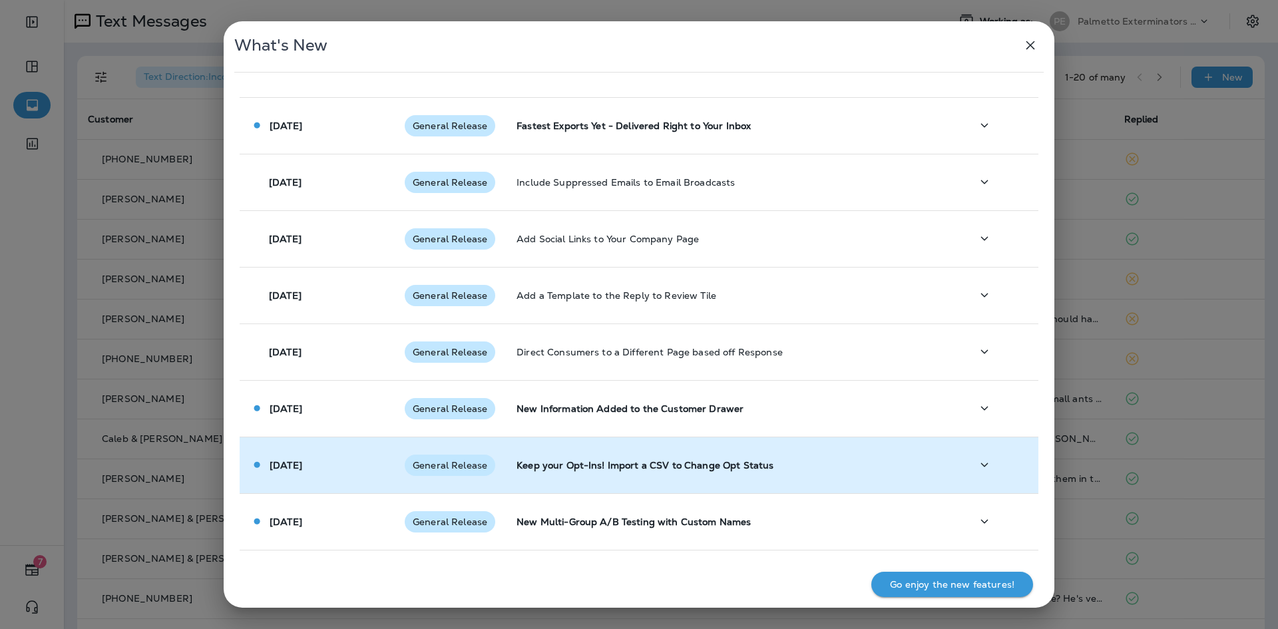
click at [342, 472] on td "[DATE]" at bounding box center [317, 465] width 154 height 57
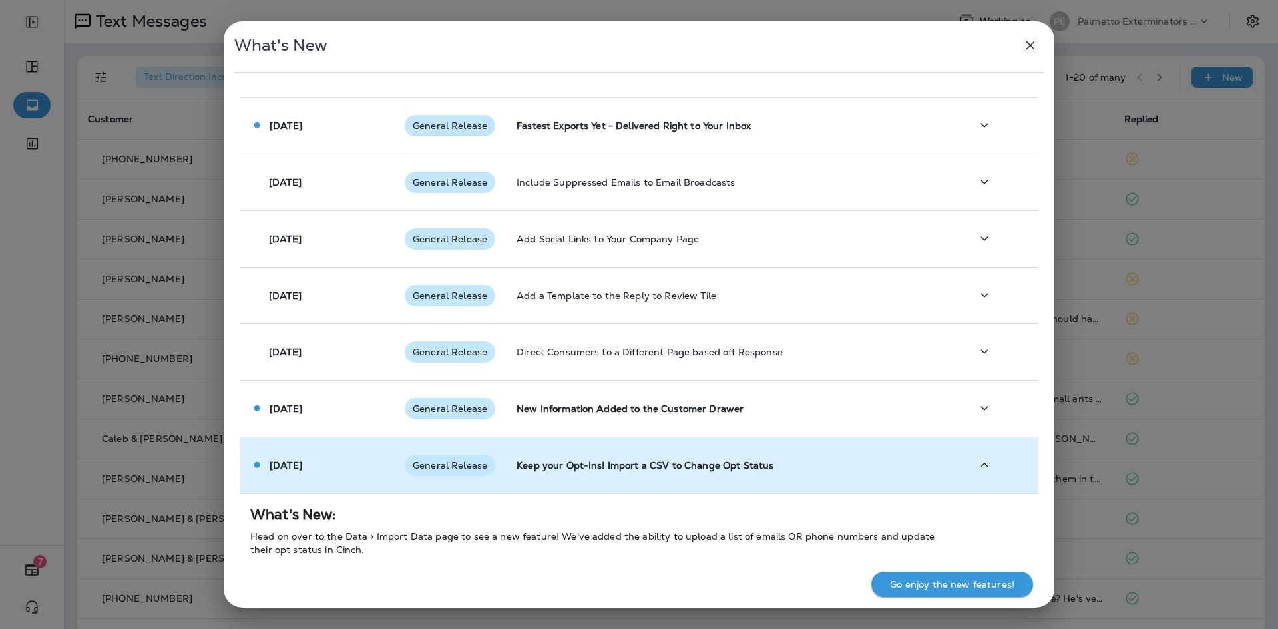
drag, startPoint x: 342, startPoint y: 472, endPoint x: 342, endPoint y: 487, distance: 15.3
click at [342, 473] on td "[DATE]" at bounding box center [317, 465] width 154 height 57
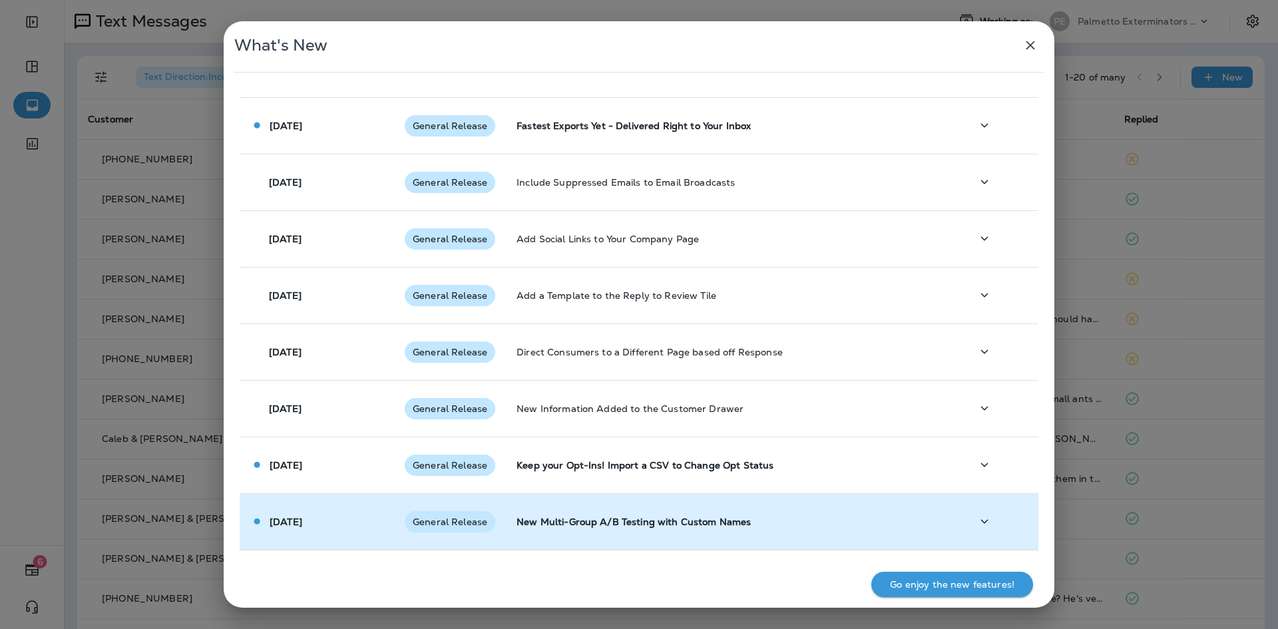
click at [338, 521] on div "[DATE]" at bounding box center [316, 522] width 133 height 14
click at [338, 522] on div "[DATE]" at bounding box center [316, 522] width 133 height 14
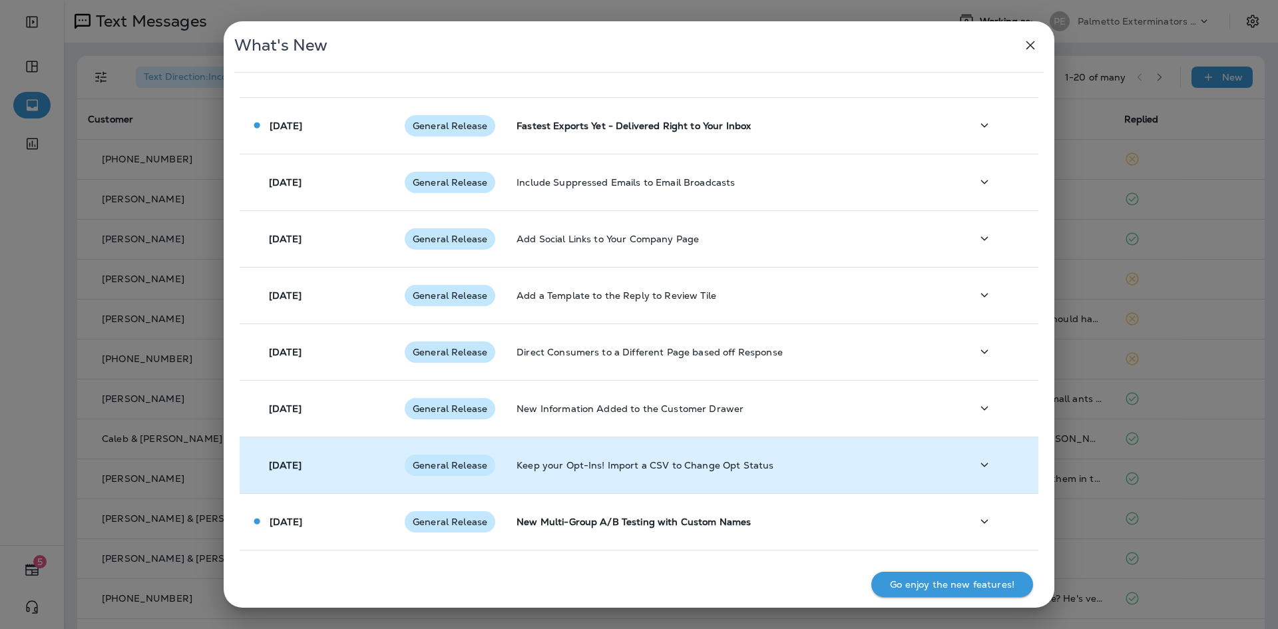
scroll to position [611, 0]
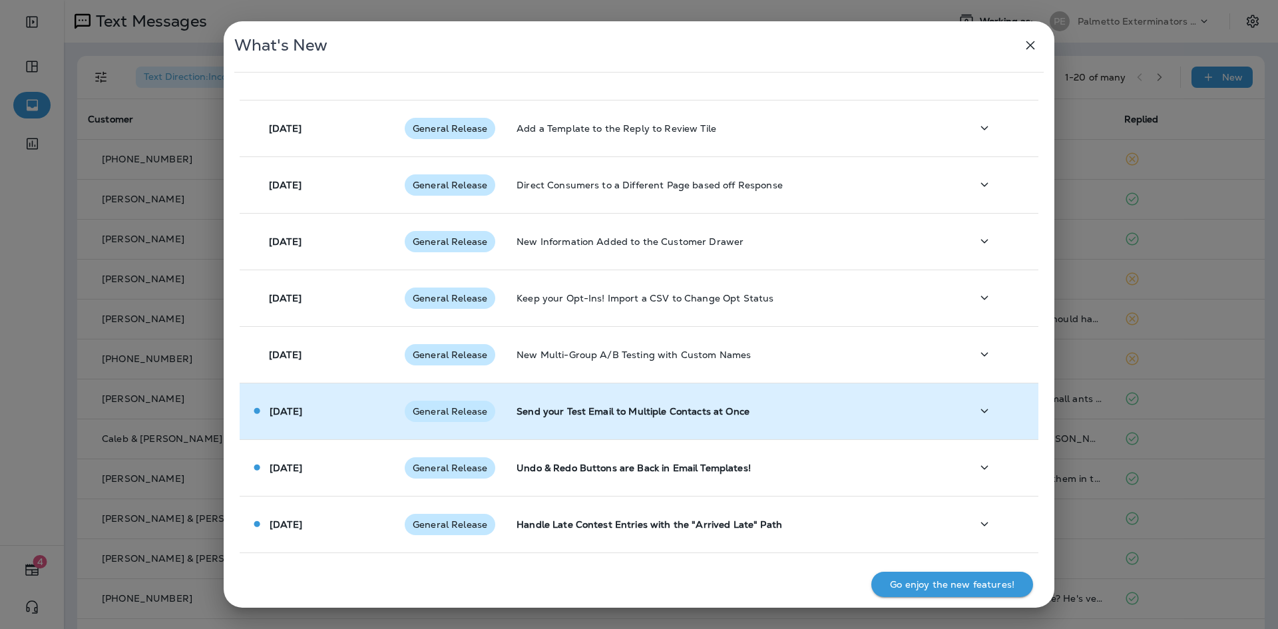
click at [332, 421] on td "[DATE]" at bounding box center [317, 411] width 154 height 57
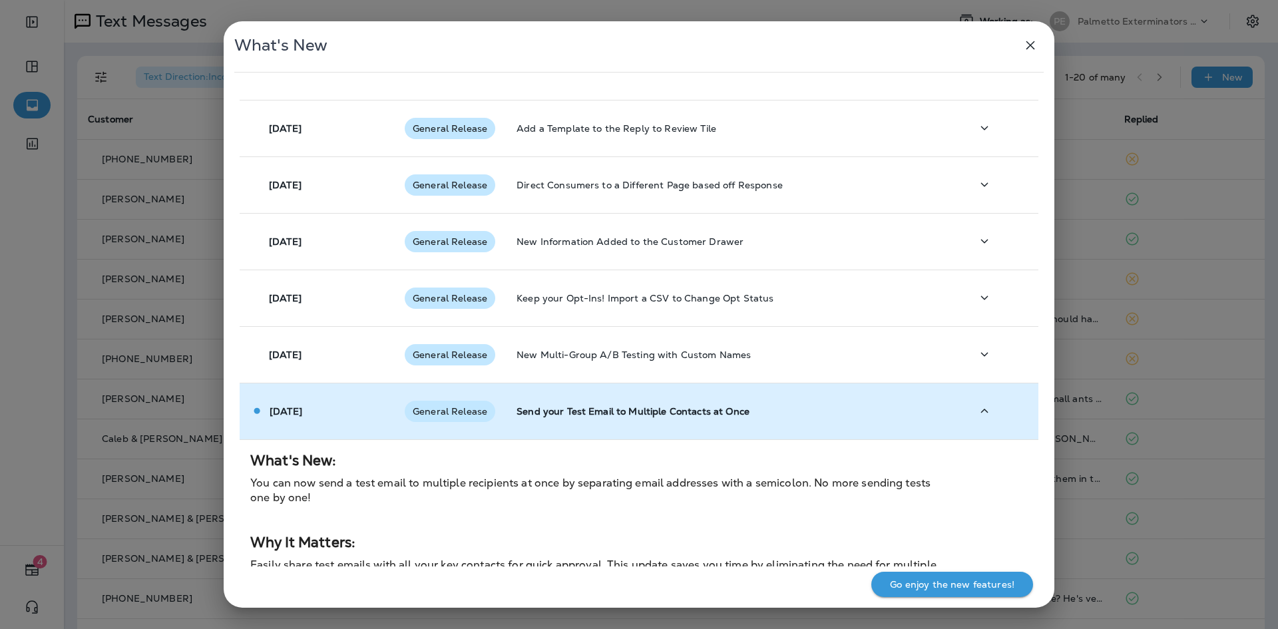
click at [332, 421] on td "[DATE]" at bounding box center [317, 411] width 154 height 57
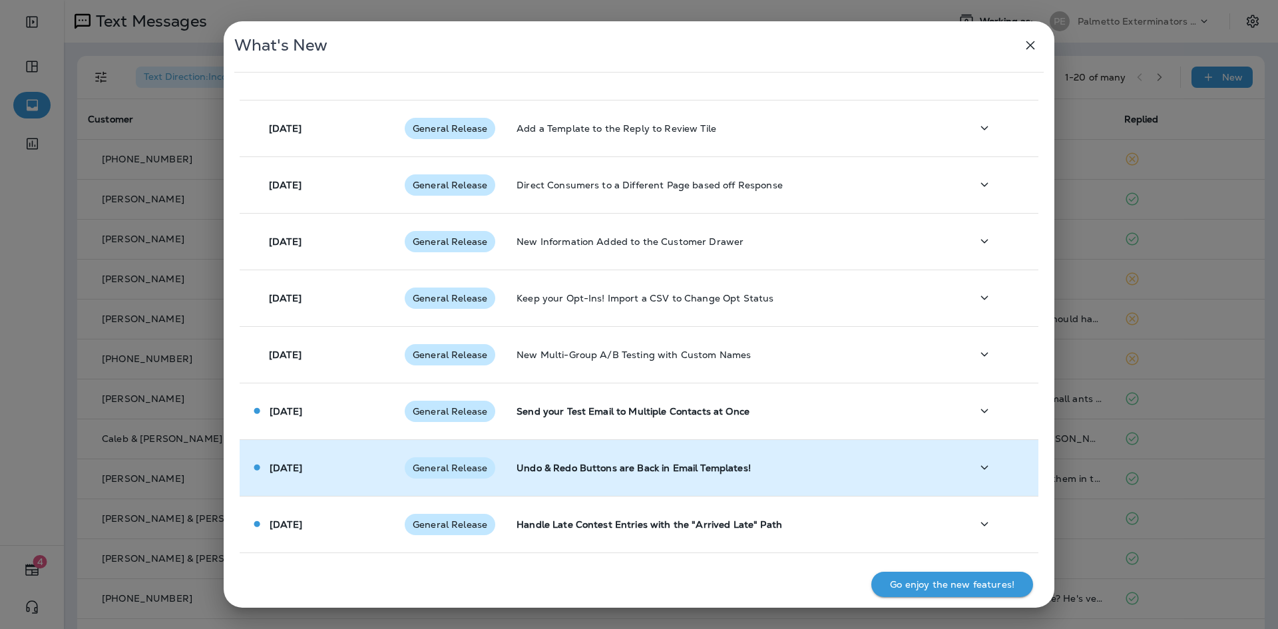
click at [346, 465] on div "[DATE]" at bounding box center [316, 468] width 133 height 14
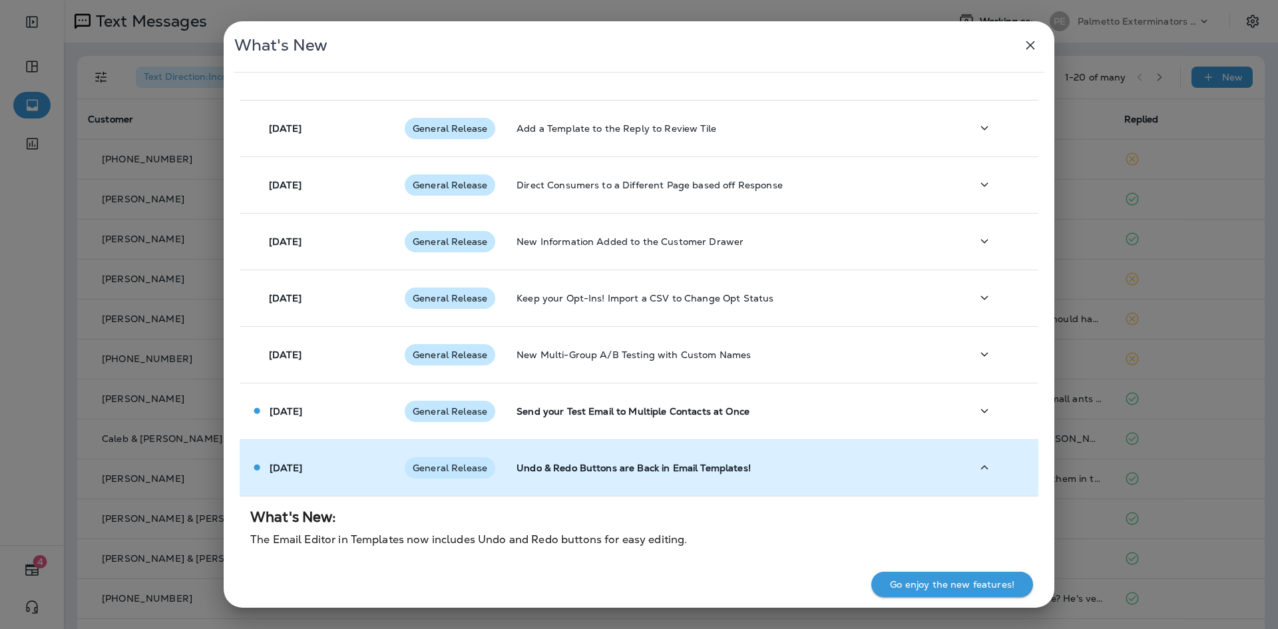
click at [346, 465] on div "[DATE]" at bounding box center [316, 468] width 133 height 14
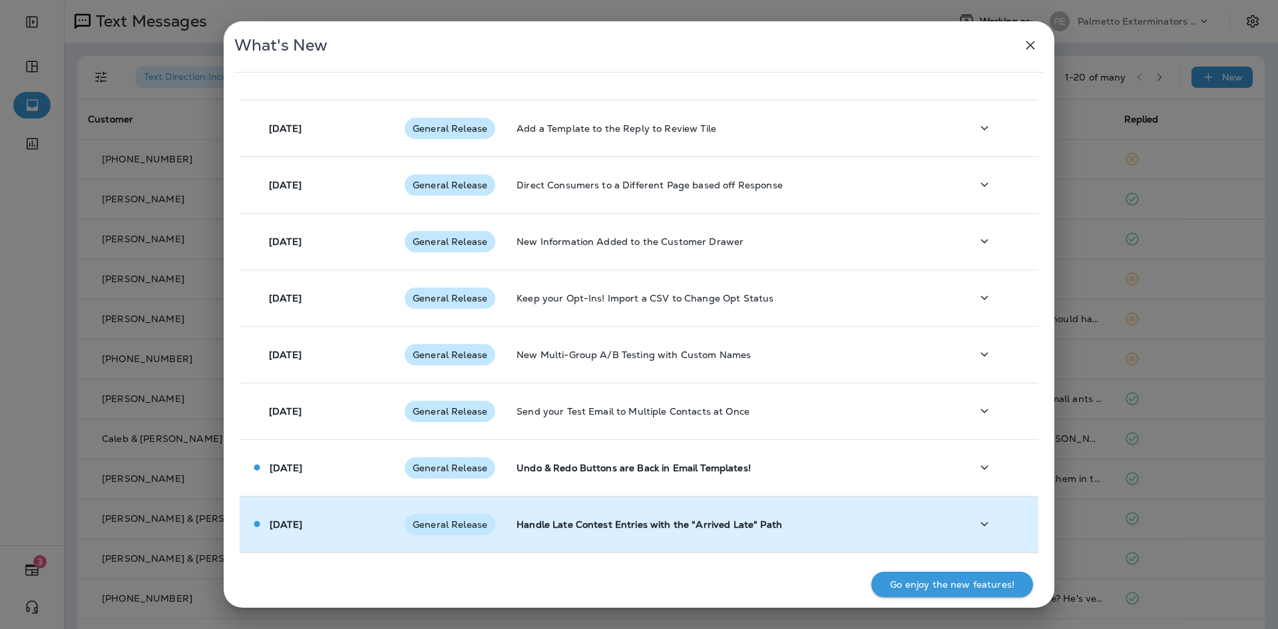
click at [342, 520] on div "[DATE]" at bounding box center [316, 524] width 133 height 14
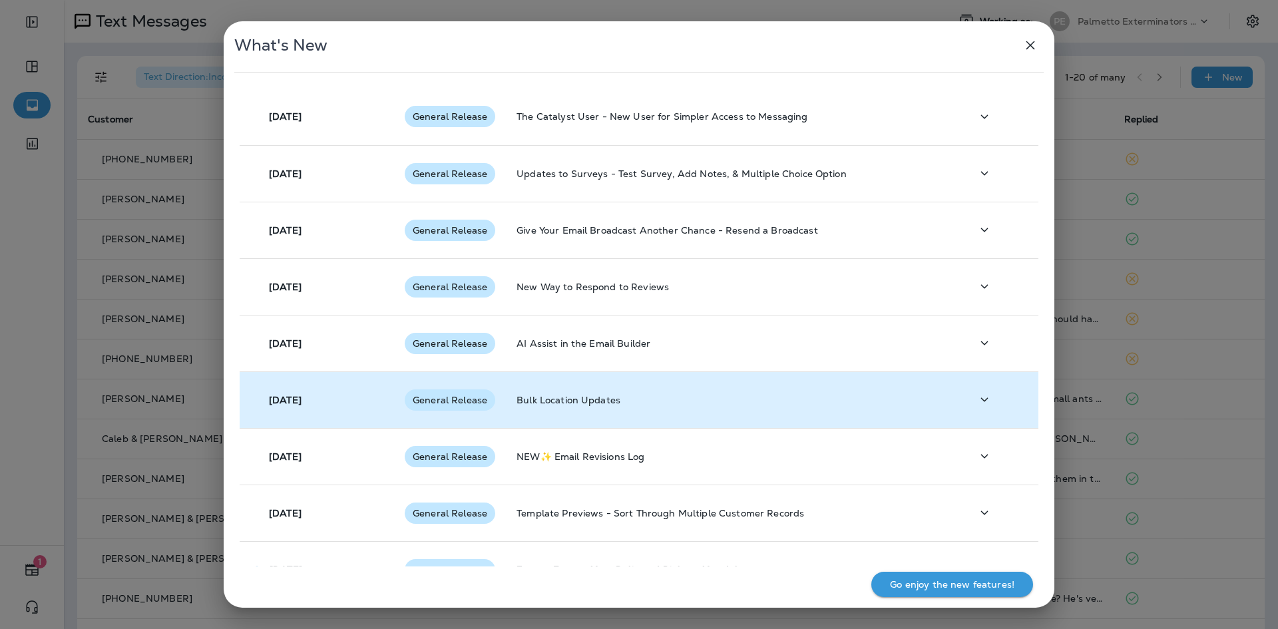
scroll to position [222, 0]
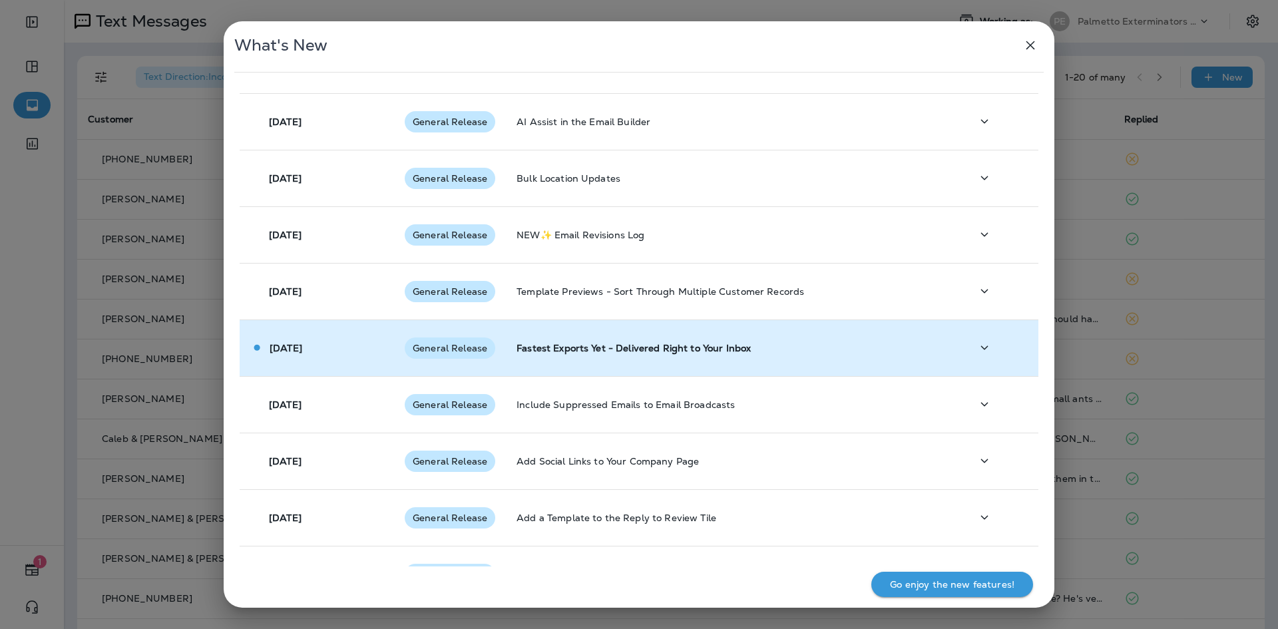
click at [352, 350] on div "[DATE]" at bounding box center [316, 348] width 133 height 14
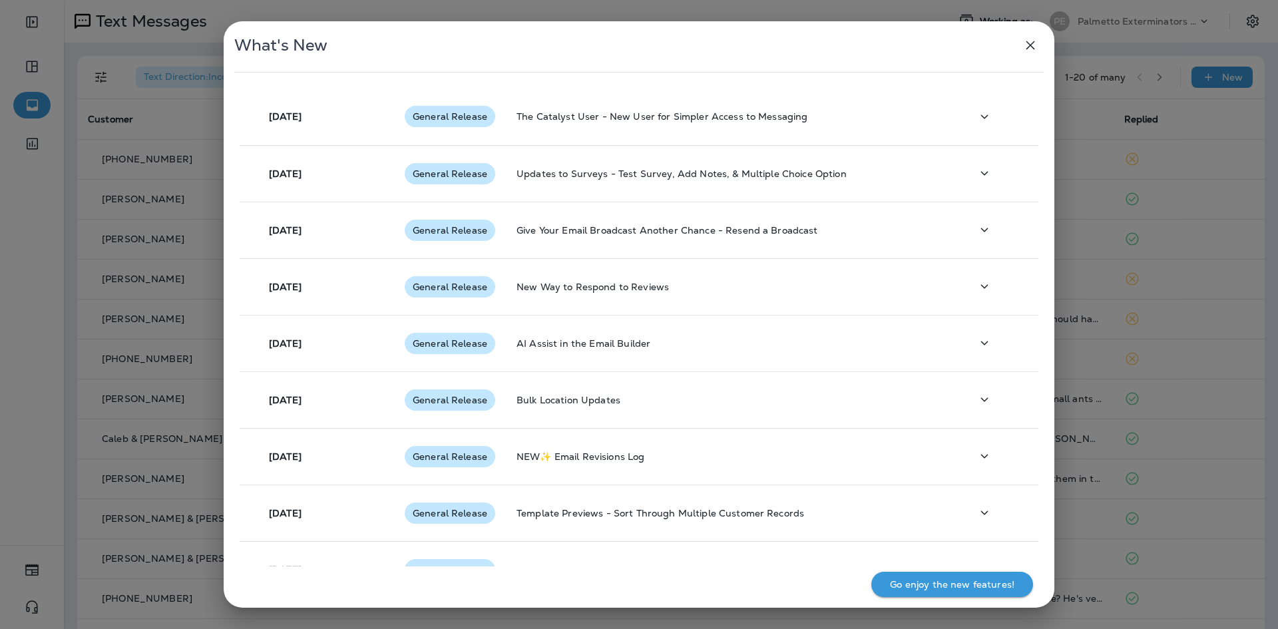
click at [1031, 45] on icon "button" at bounding box center [1031, 45] width 9 height 9
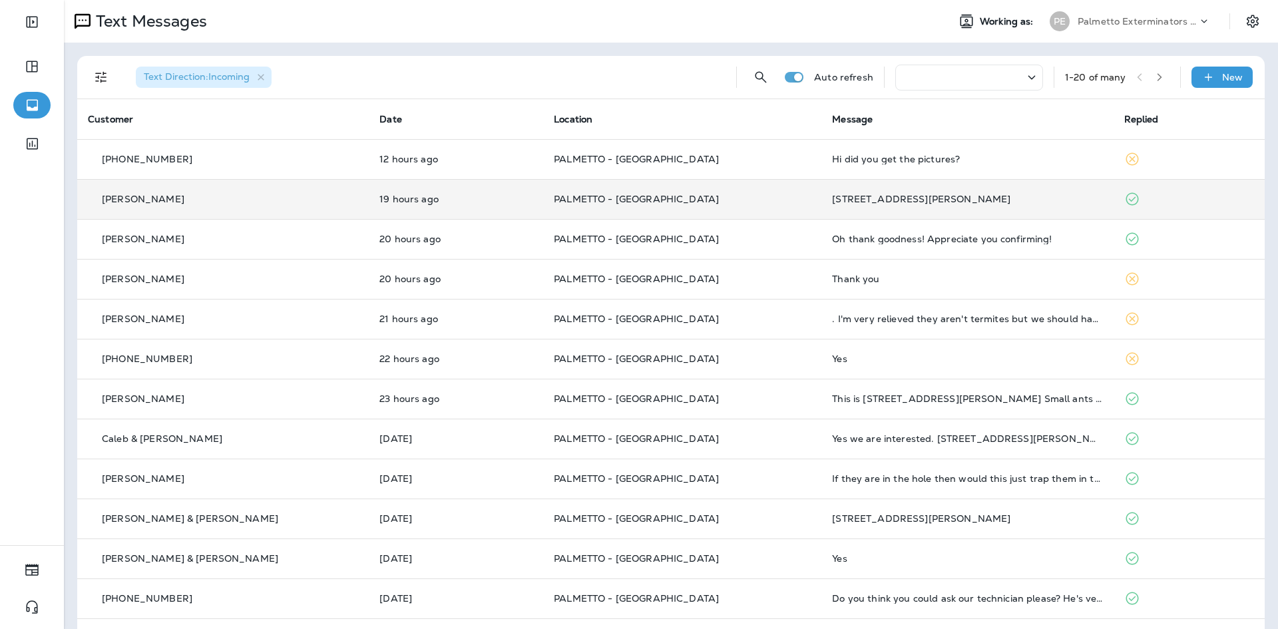
click at [674, 209] on td "PALMETTO - [GEOGRAPHIC_DATA]" at bounding box center [682, 199] width 278 height 40
